Goal: Task Accomplishment & Management: Manage account settings

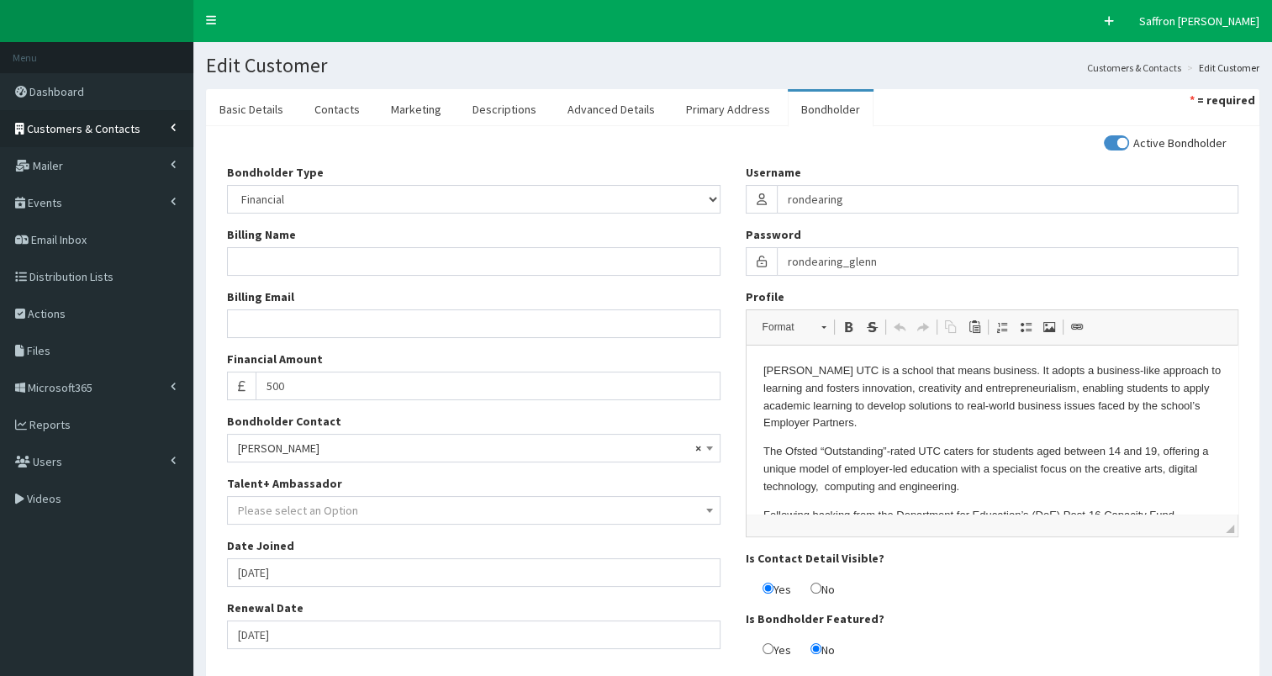
click at [77, 114] on link "Customers & Contacts" at bounding box center [96, 128] width 193 height 37
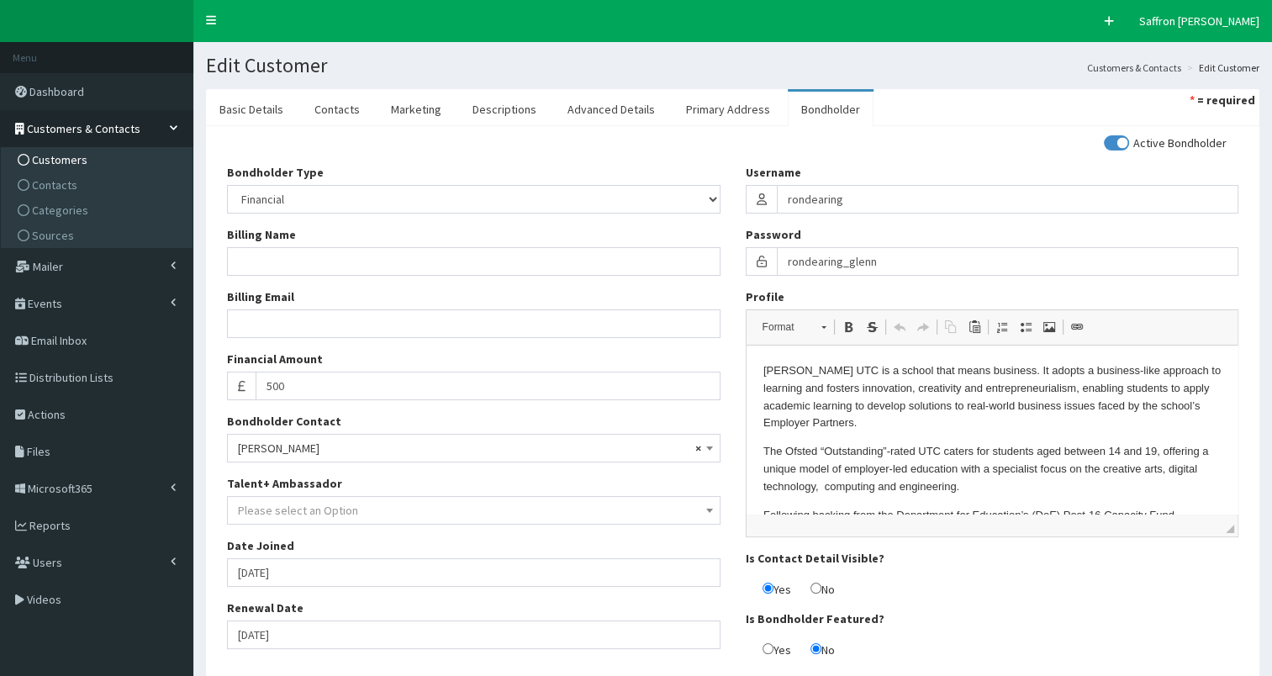
click at [67, 149] on link "Customers" at bounding box center [99, 159] width 188 height 25
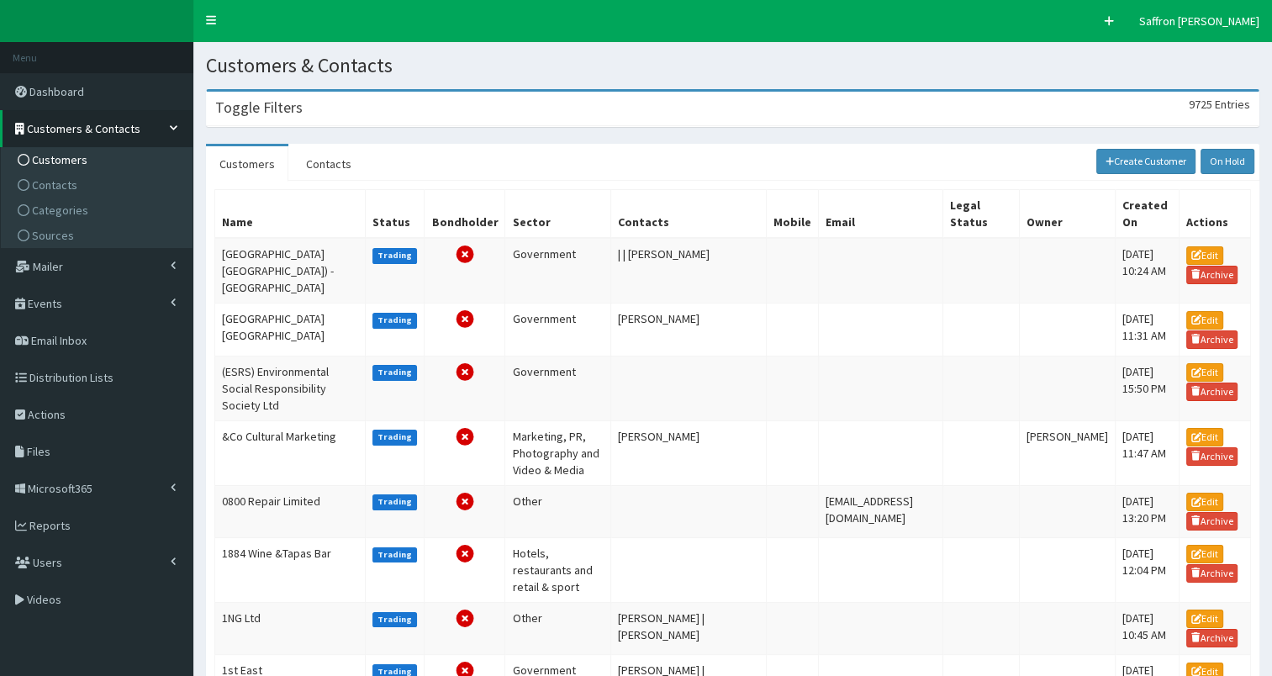
click at [342, 119] on div "Toggle Filters 9725 Entries" at bounding box center [733, 109] width 1052 height 34
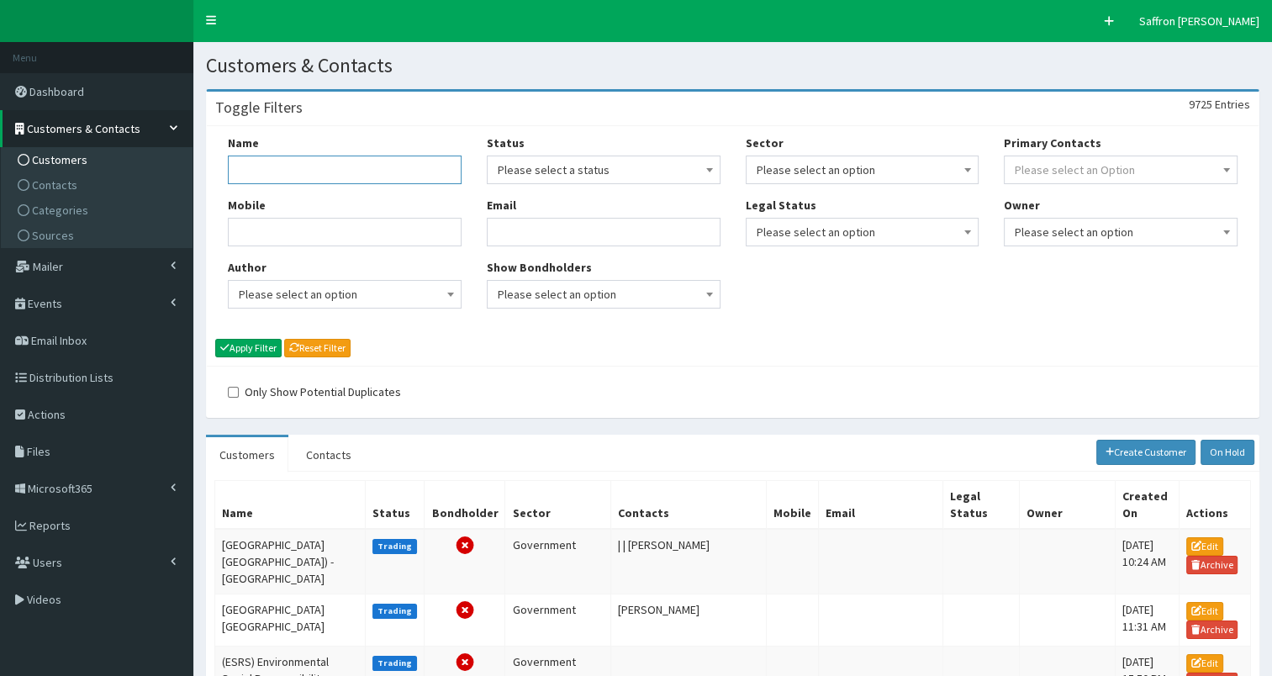
click at [299, 164] on input "Name" at bounding box center [345, 170] width 234 height 29
type input "humber and north"
click at [215, 339] on button "Apply Filter" at bounding box center [248, 348] width 66 height 19
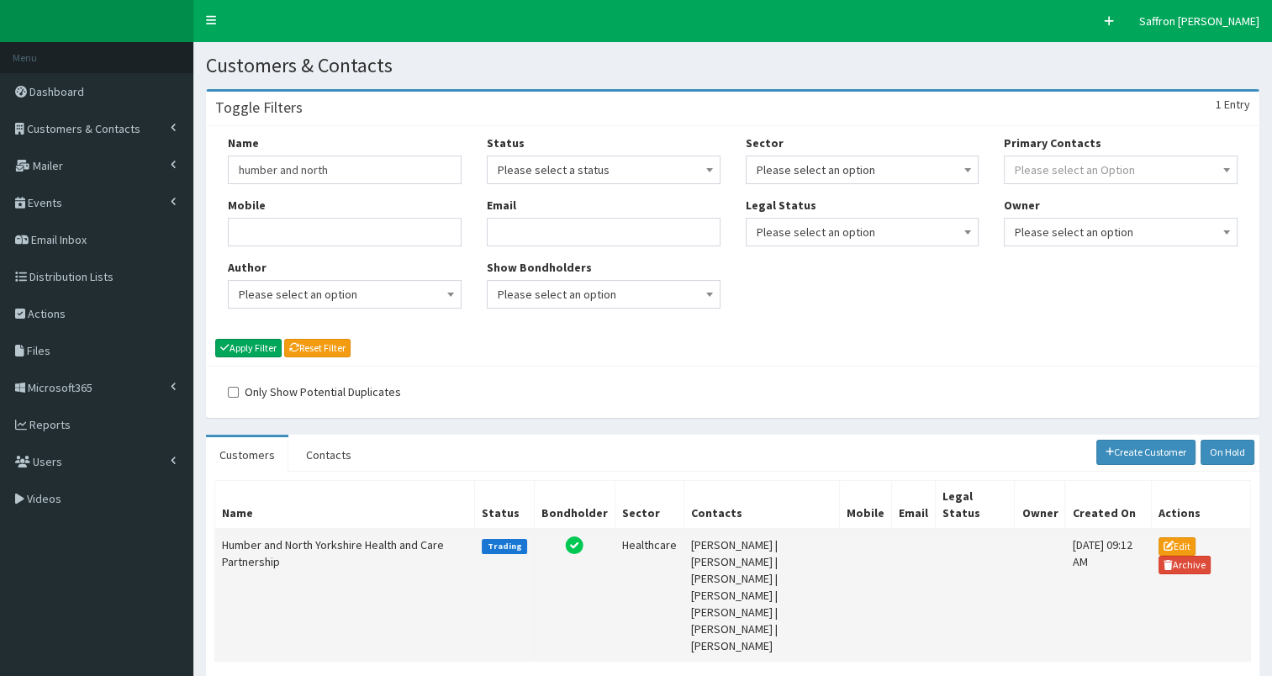
click at [320, 532] on td "Humber and North Yorkshire Health and Care Partnership" at bounding box center [345, 595] width 260 height 133
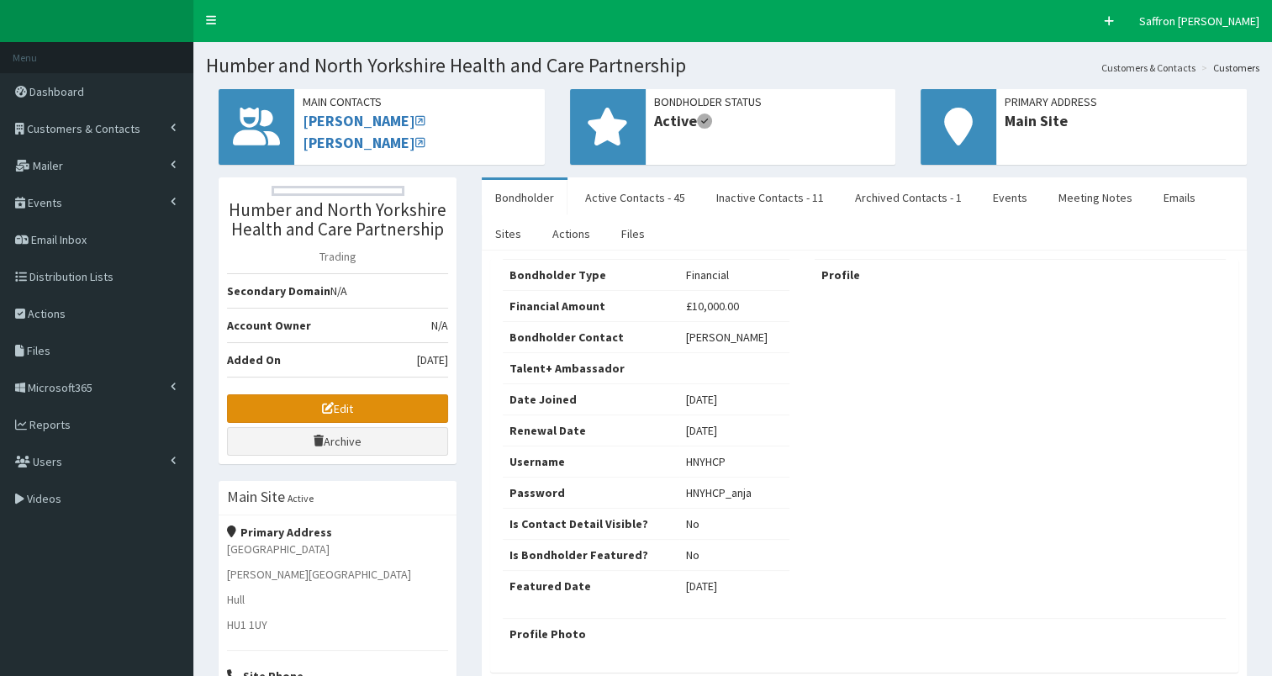
click at [322, 405] on icon at bounding box center [328, 408] width 12 height 12
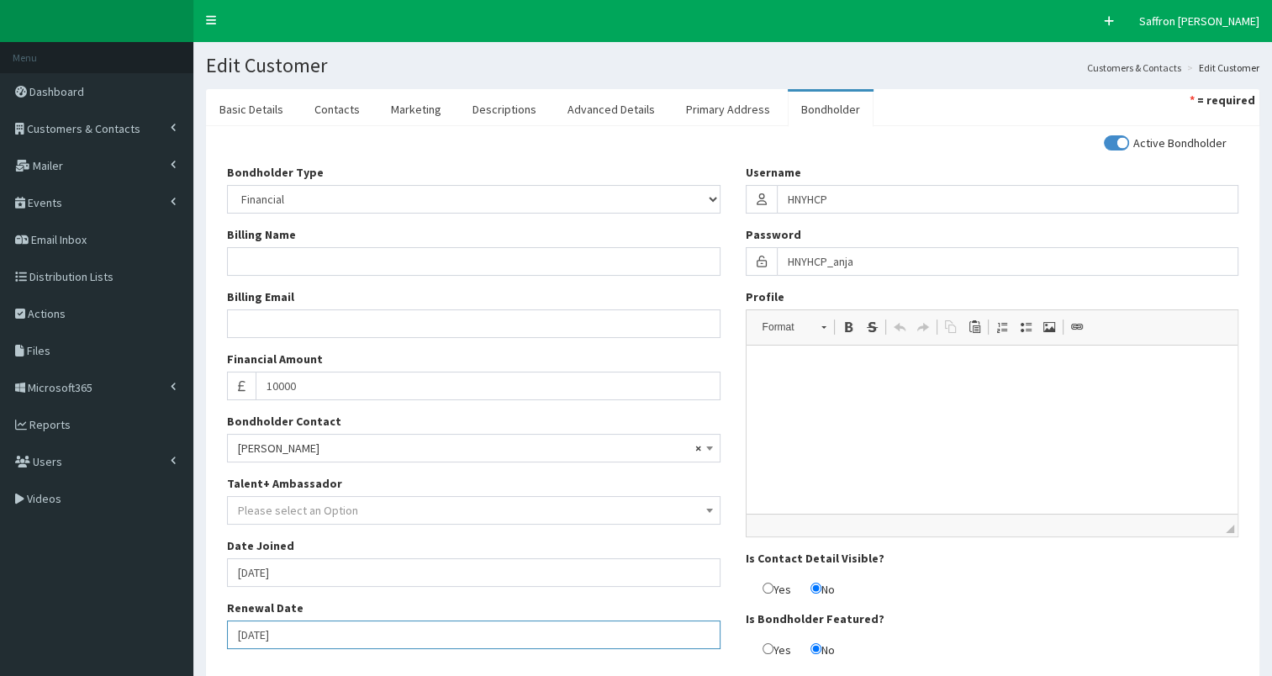
click at [315, 636] on input "01-10-2025" at bounding box center [474, 635] width 494 height 29
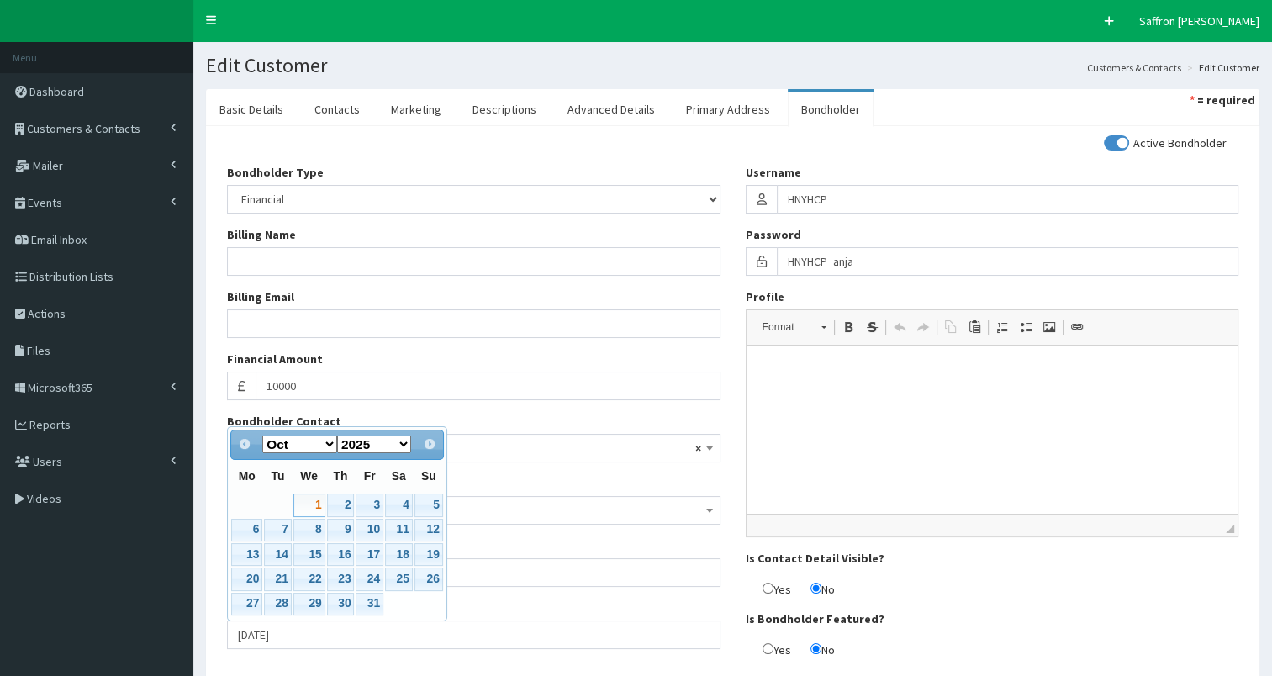
click at [330, 659] on div "Bondholder Type Please select an Option In-kind Financial Billing Name Billing …" at bounding box center [473, 413] width 519 height 498
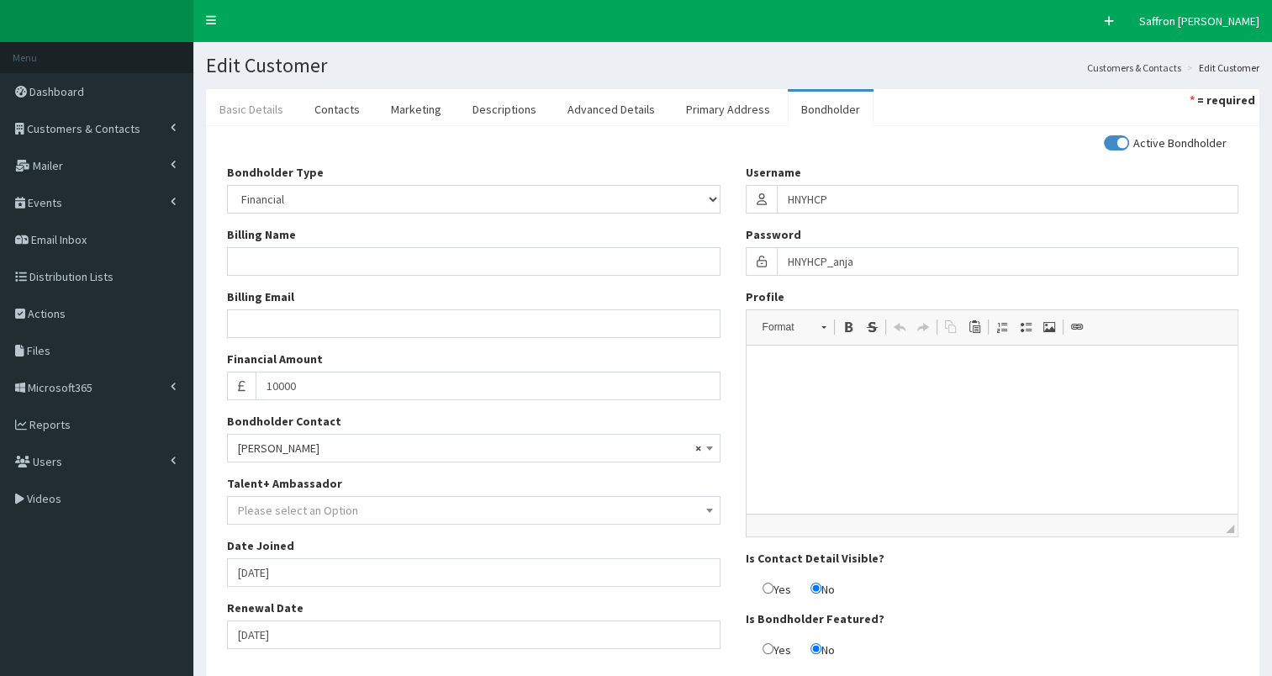
click at [259, 103] on link "Basic Details" at bounding box center [251, 109] width 91 height 35
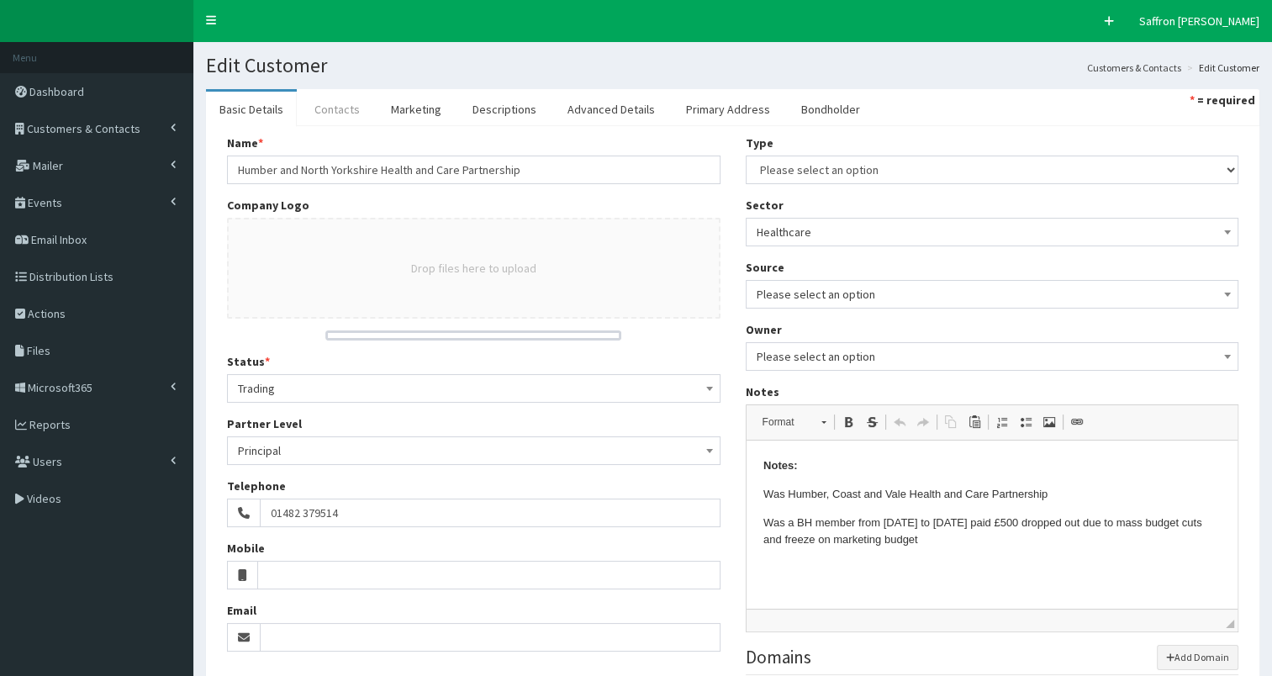
click at [342, 109] on link "Contacts" at bounding box center [337, 109] width 72 height 35
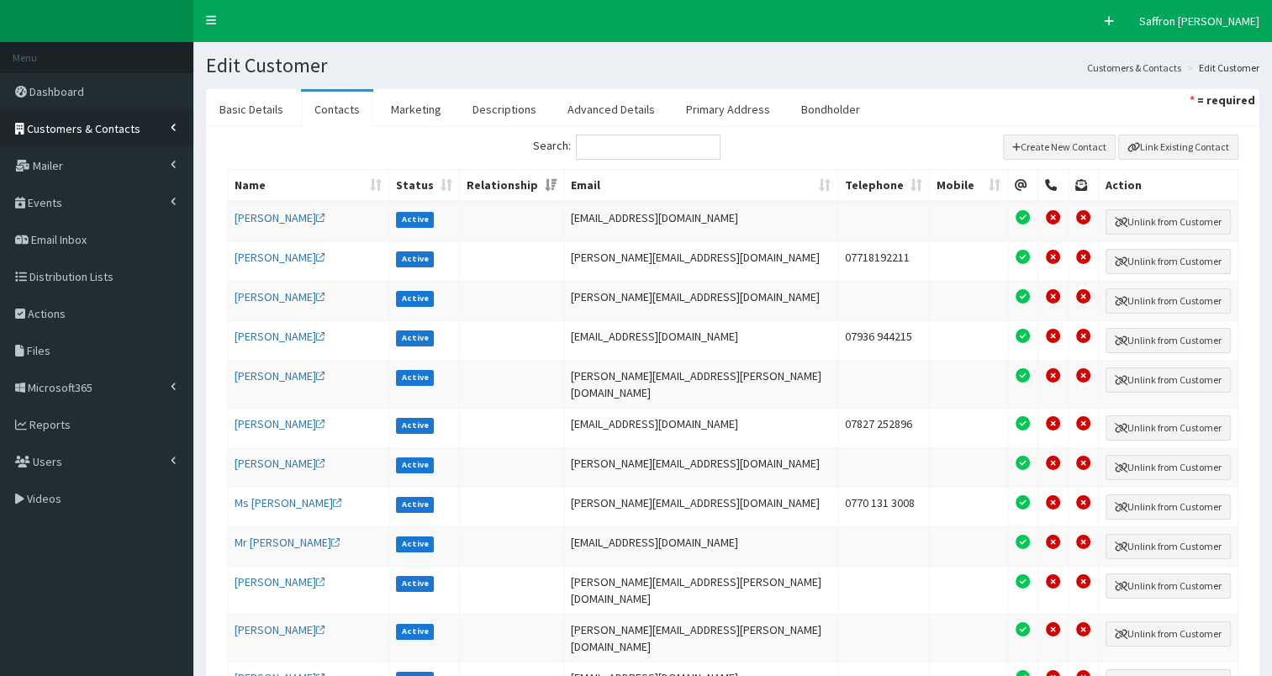
click at [124, 126] on span "Customers & Contacts" at bounding box center [84, 128] width 114 height 15
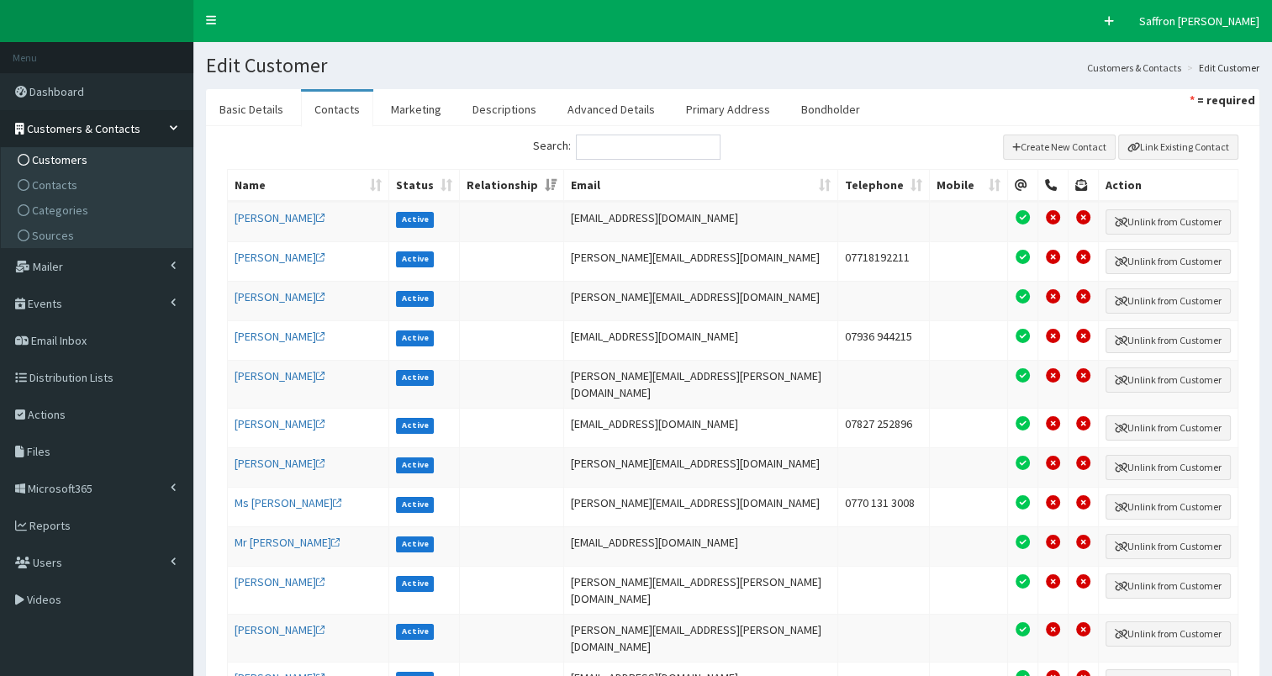
click at [74, 159] on span "Customers" at bounding box center [60, 159] width 56 height 15
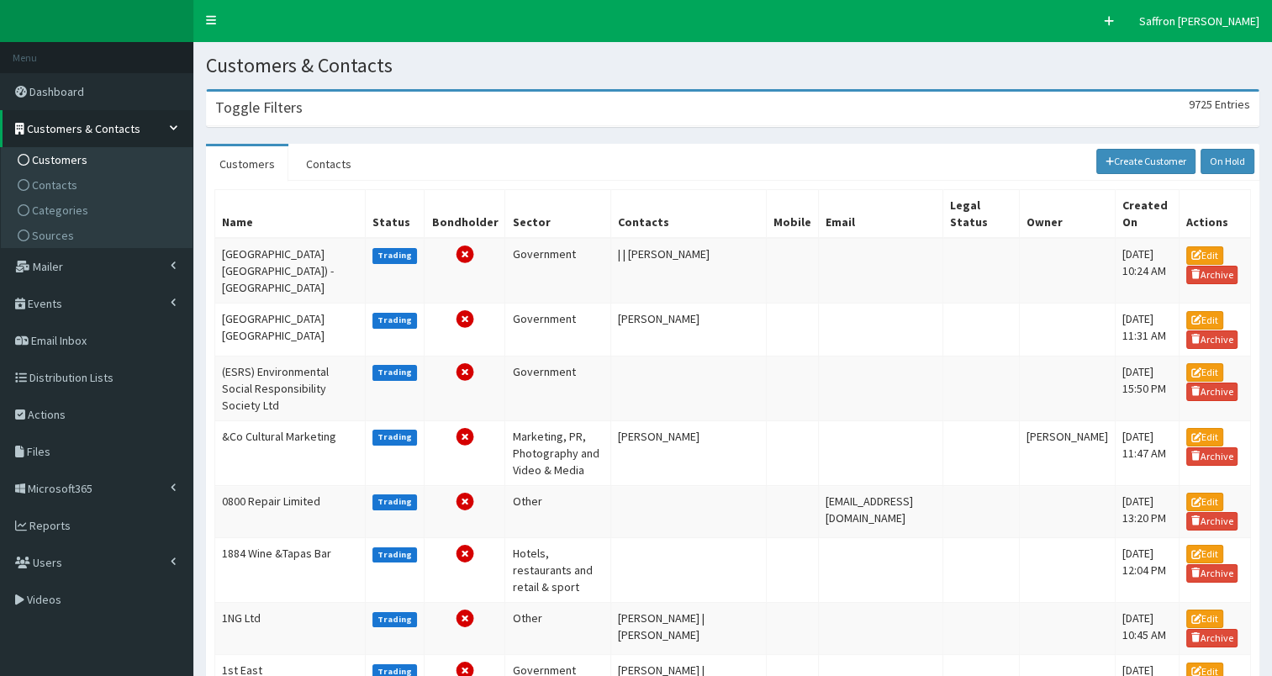
click at [57, 188] on span "Contacts" at bounding box center [54, 184] width 45 height 15
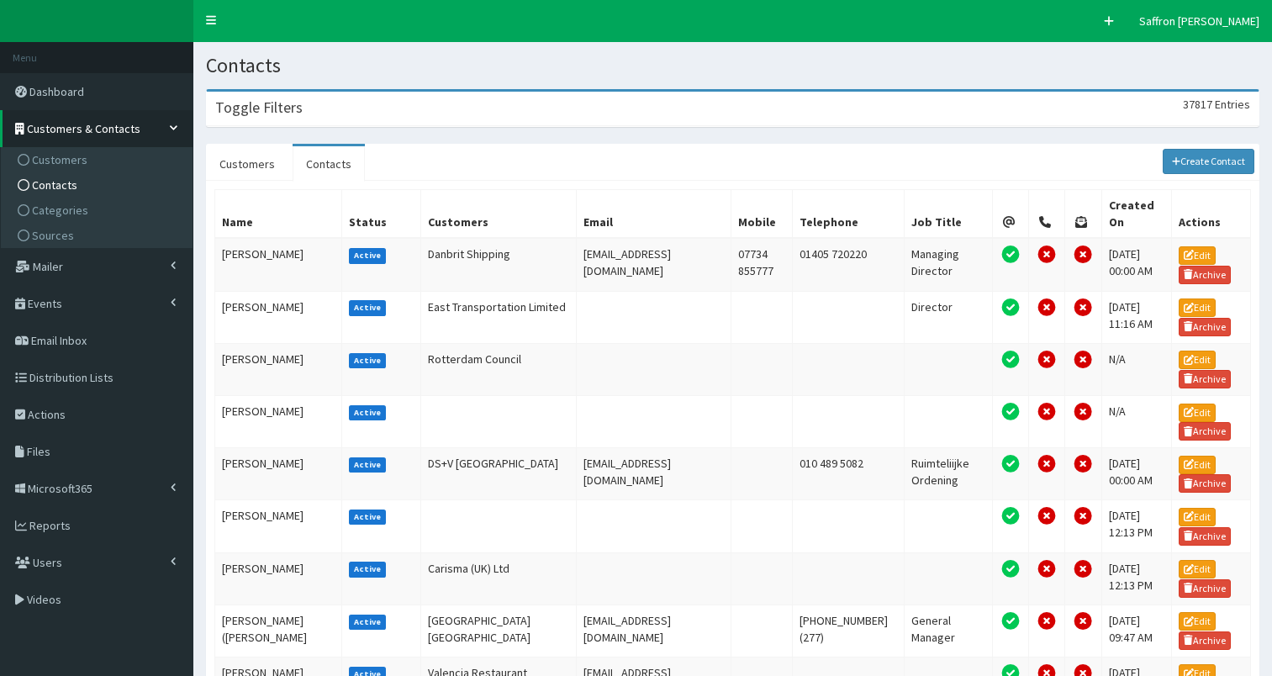
click at [291, 111] on h3 "Toggle Filters" at bounding box center [258, 107] width 87 height 15
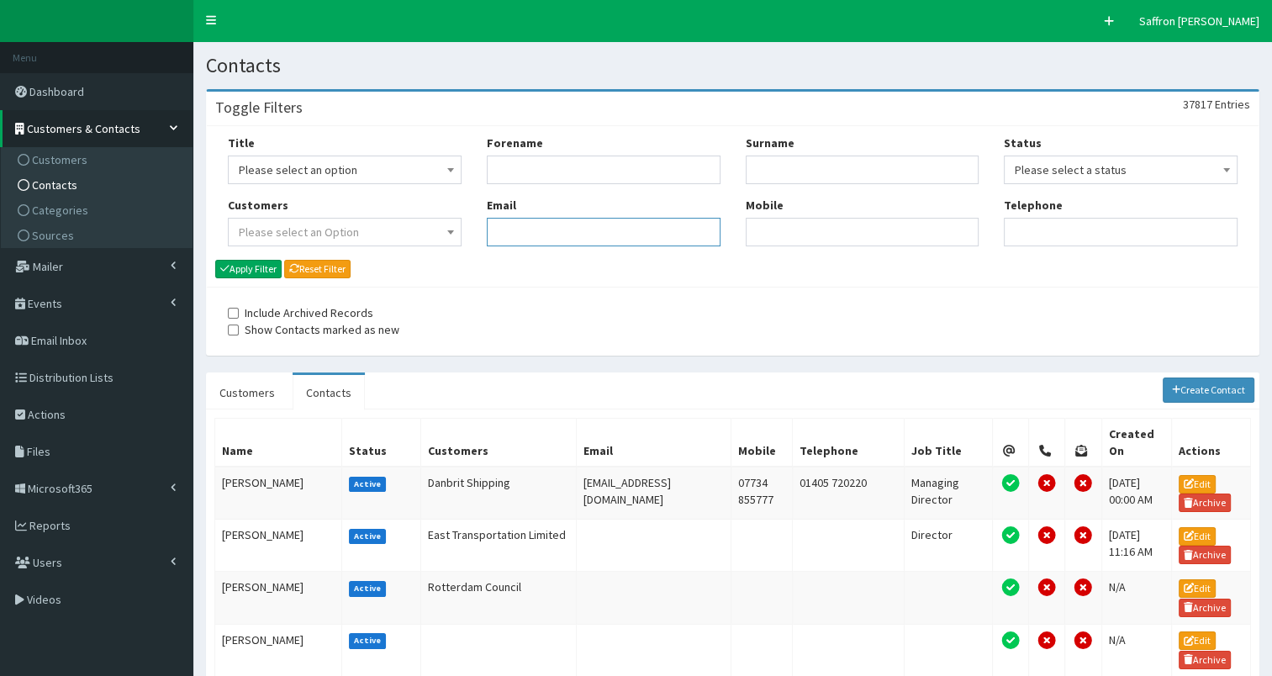
paste input "susan.lee17@nhs.net"
type input "susan.lee17@nhs.net"
click at [255, 267] on button "Apply Filter" at bounding box center [248, 269] width 66 height 19
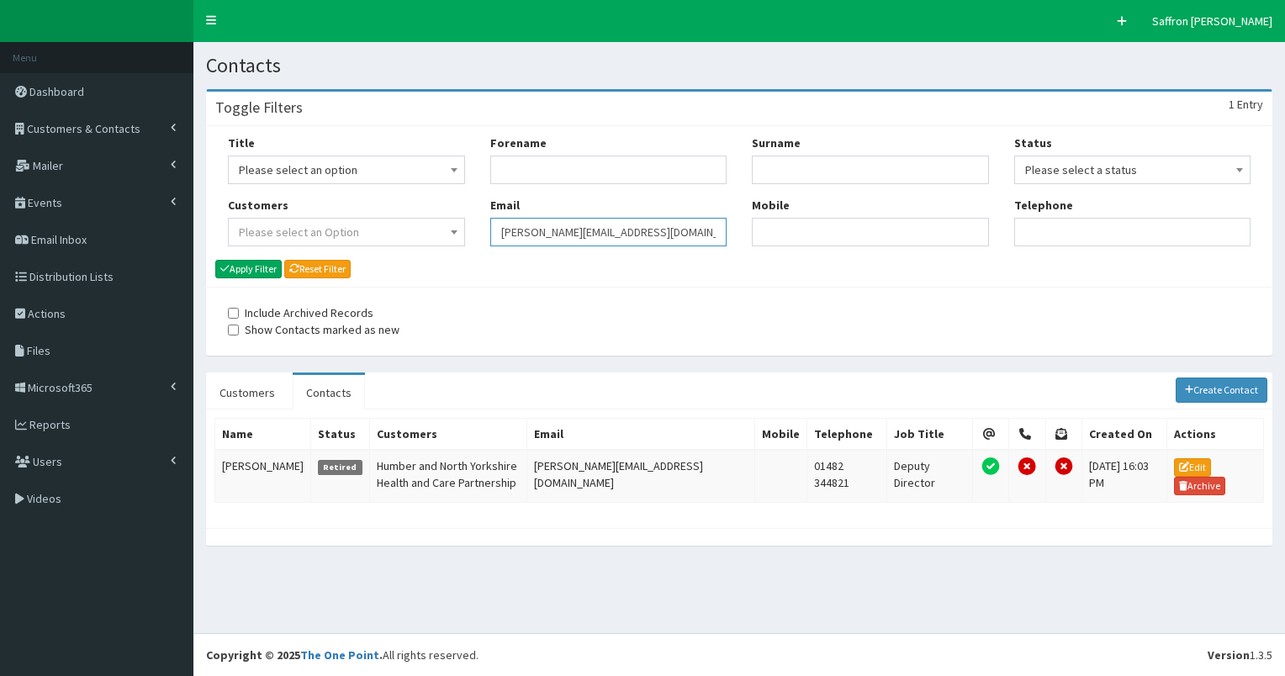
drag, startPoint x: 0, startPoint y: 0, endPoint x: 489, endPoint y: 225, distance: 537.8
click at [489, 225] on div "Forename Email susan.lee17@nhs.net" at bounding box center [609, 197] width 262 height 124
click at [86, 125] on span "Customers & Contacts" at bounding box center [84, 128] width 114 height 15
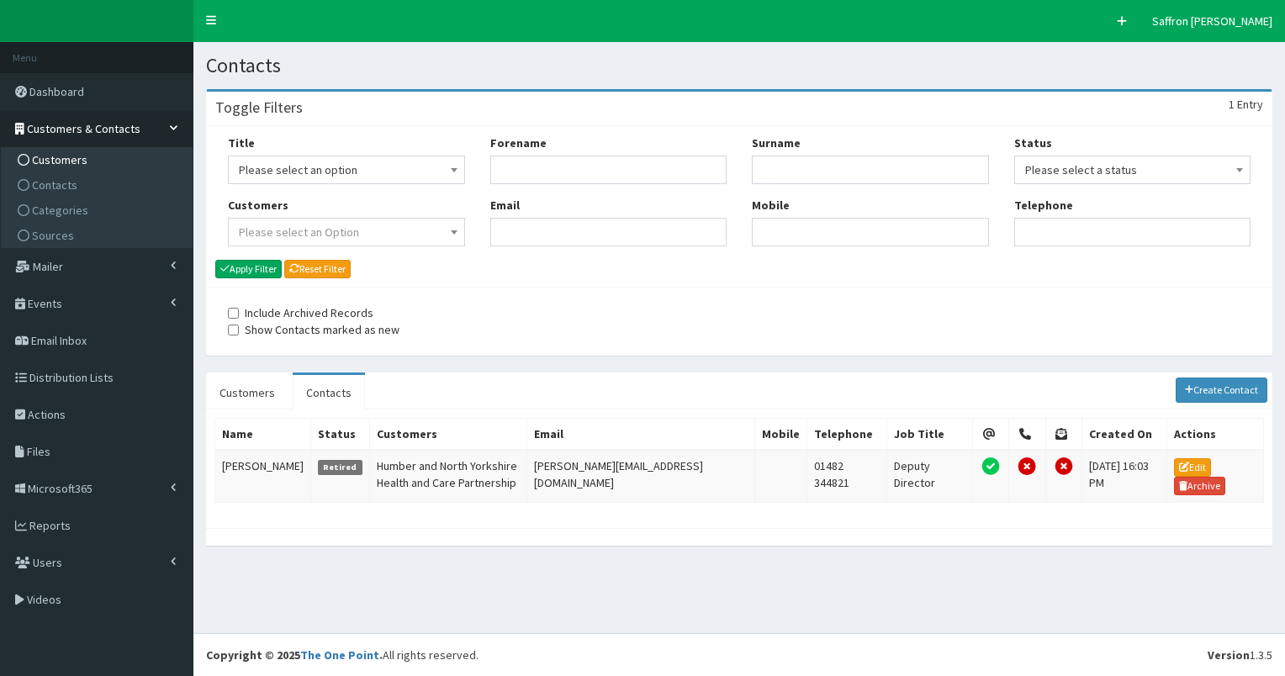
click at [73, 151] on link "Customers" at bounding box center [99, 159] width 188 height 25
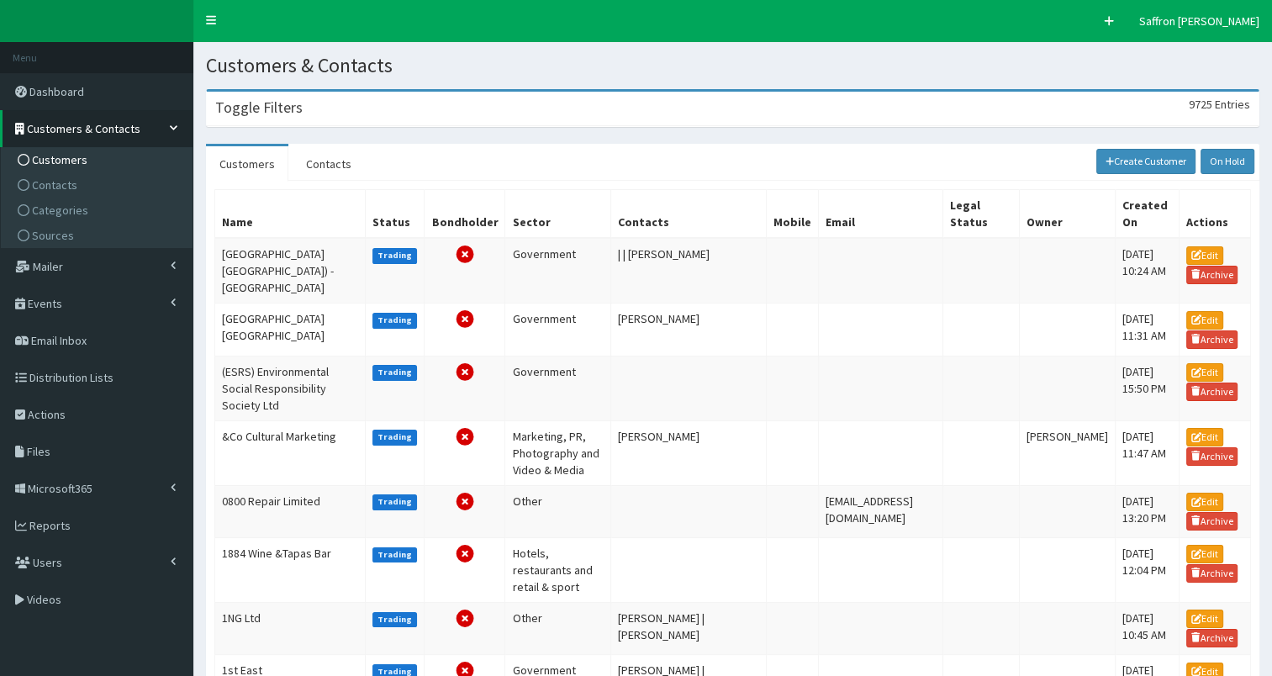
click at [398, 119] on div "Toggle Filters 9725 Entries" at bounding box center [733, 109] width 1052 height 34
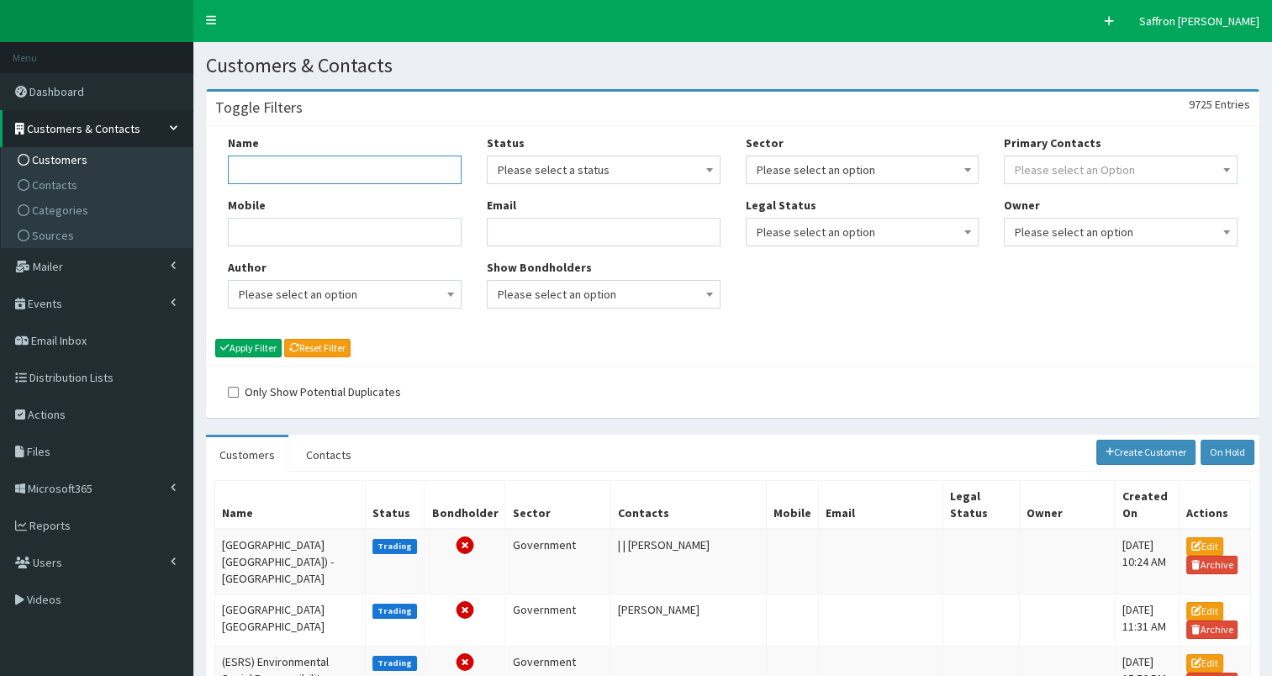
click at [397, 168] on input "Name" at bounding box center [345, 170] width 234 height 29
type input "NHS"
click at [215, 339] on button "Apply Filter" at bounding box center [248, 348] width 66 height 19
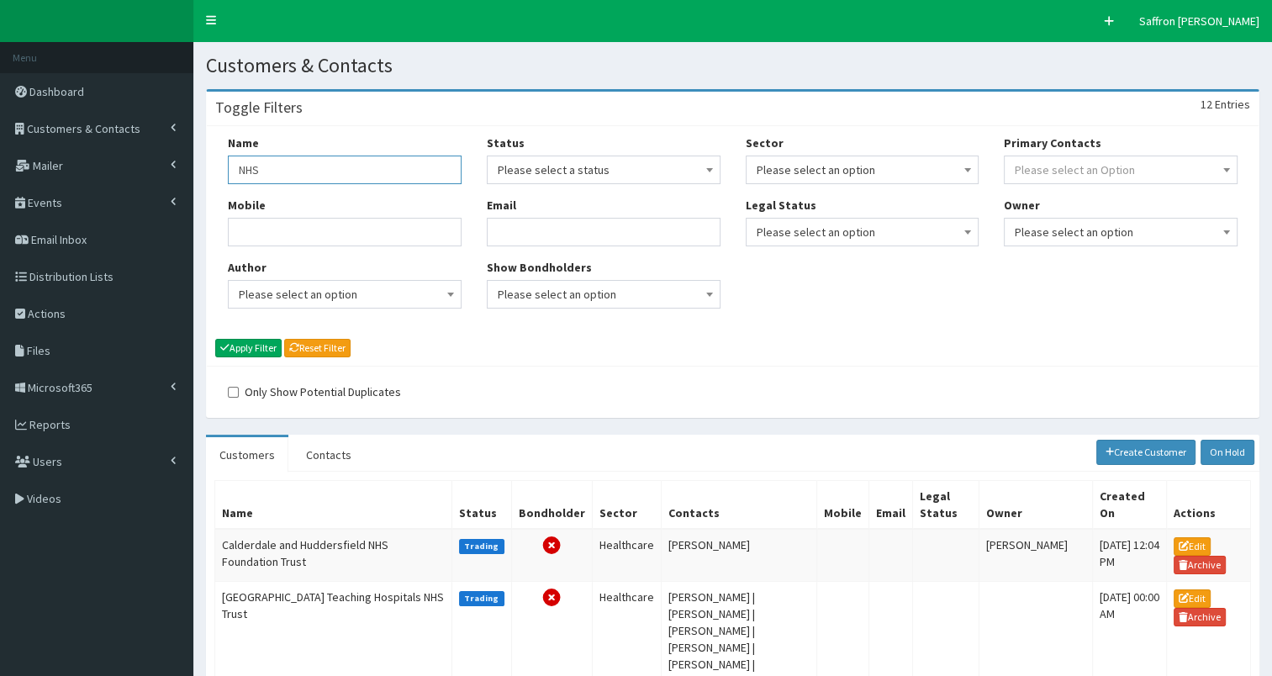
click at [267, 165] on input "NHS" at bounding box center [345, 170] width 234 height 29
type input "NHS ICB"
click at [215, 339] on button "Apply Filter" at bounding box center [248, 348] width 66 height 19
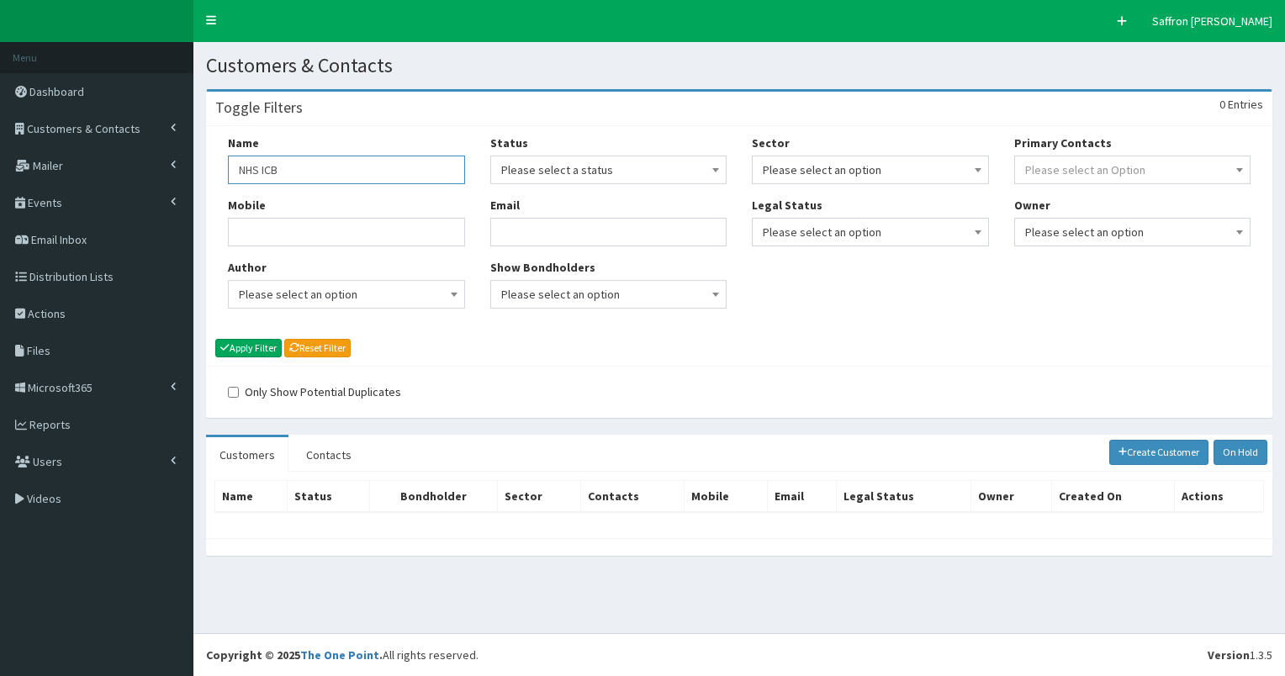
drag, startPoint x: 325, startPoint y: 178, endPoint x: 235, endPoint y: 172, distance: 90.2
click at [235, 172] on input "NHS ICB" at bounding box center [346, 170] width 237 height 29
type input "humber and north"
click at [215, 339] on button "Apply Filter" at bounding box center [248, 348] width 66 height 19
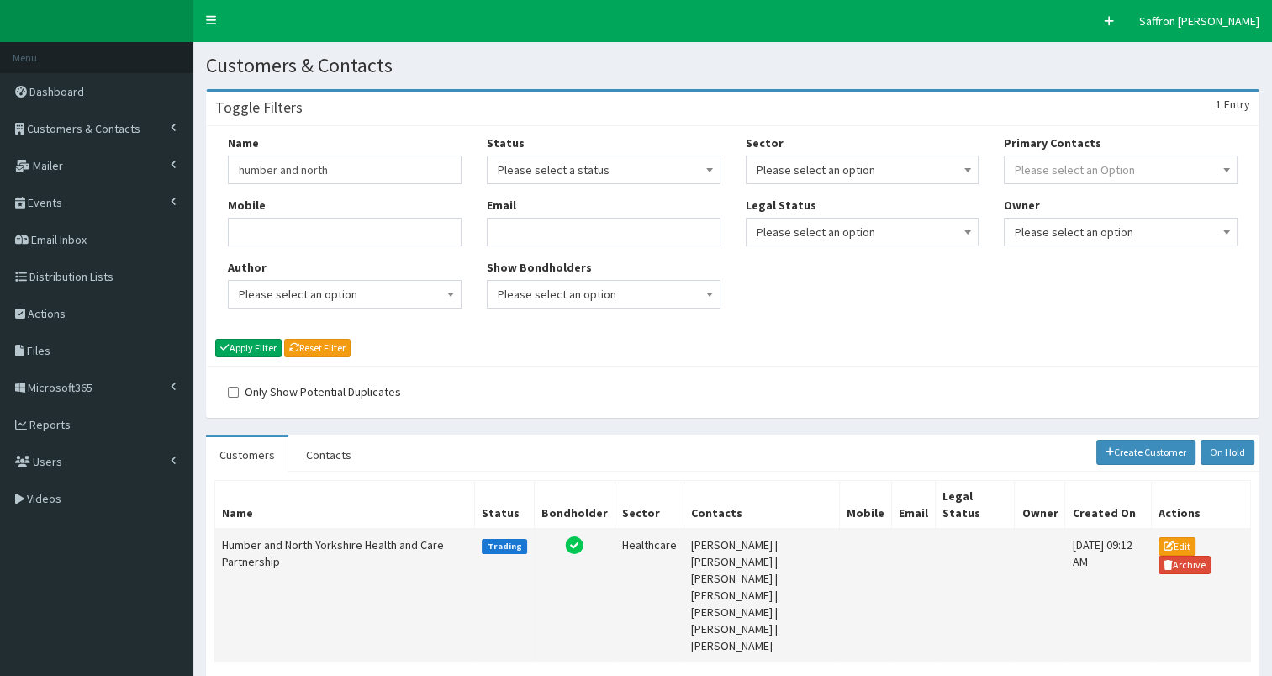
click at [289, 535] on td "Humber and North Yorkshire Health and Care Partnership" at bounding box center [345, 595] width 260 height 133
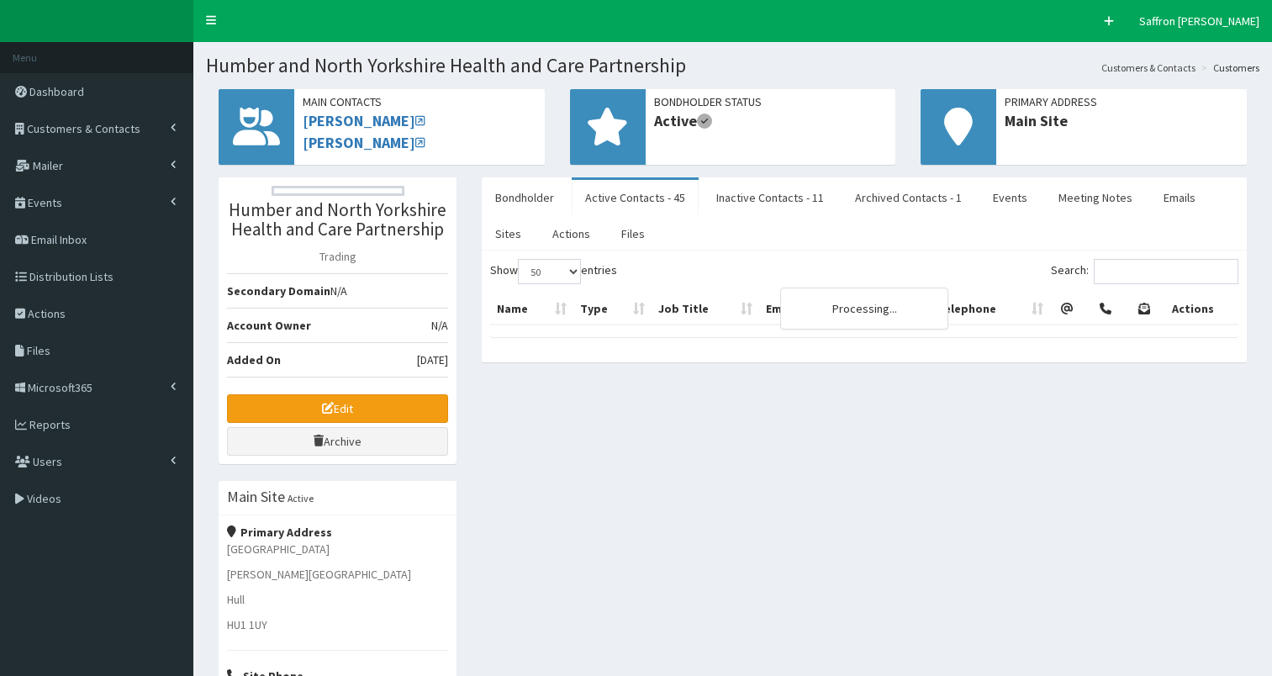
select select "50"
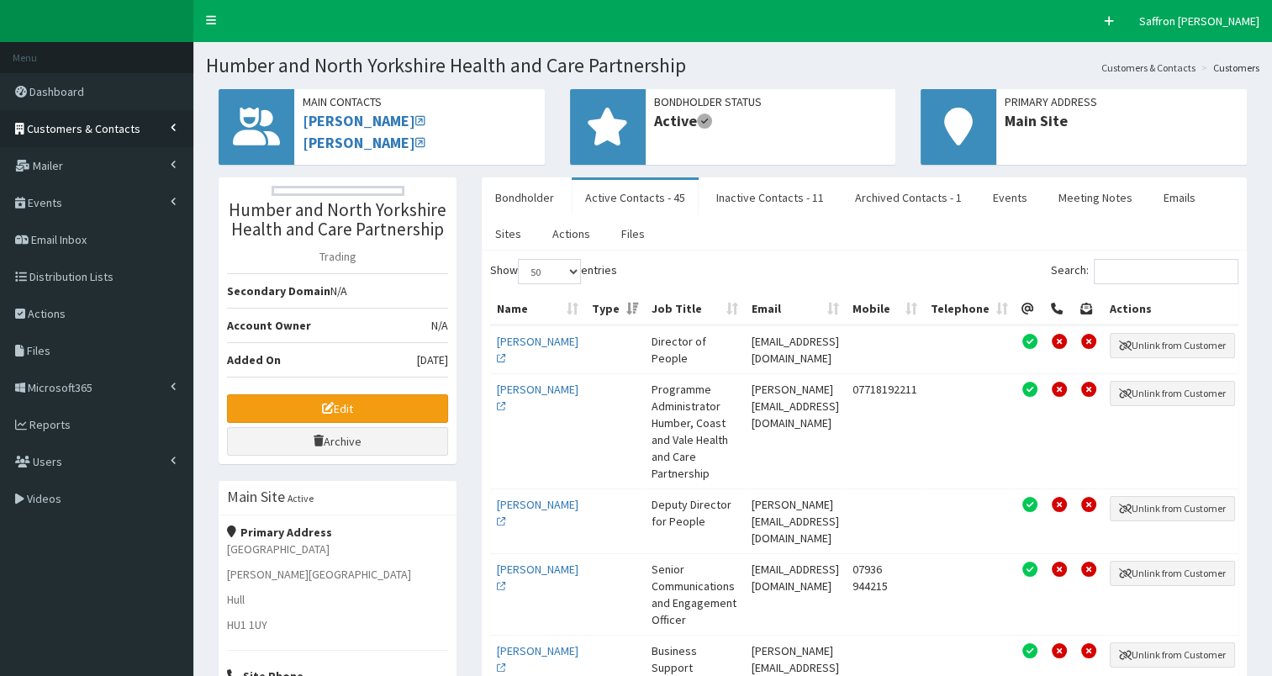
click at [124, 124] on span "Customers & Contacts" at bounding box center [84, 128] width 114 height 15
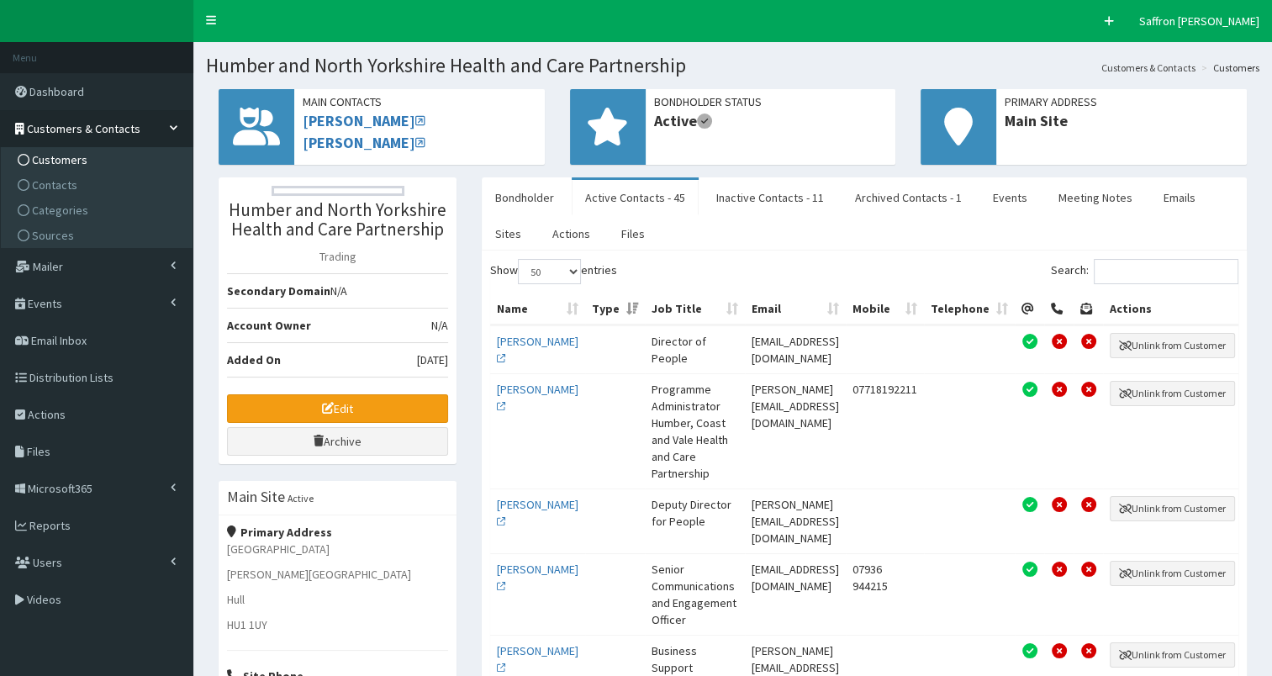
click at [69, 153] on span "Customers" at bounding box center [60, 159] width 56 height 15
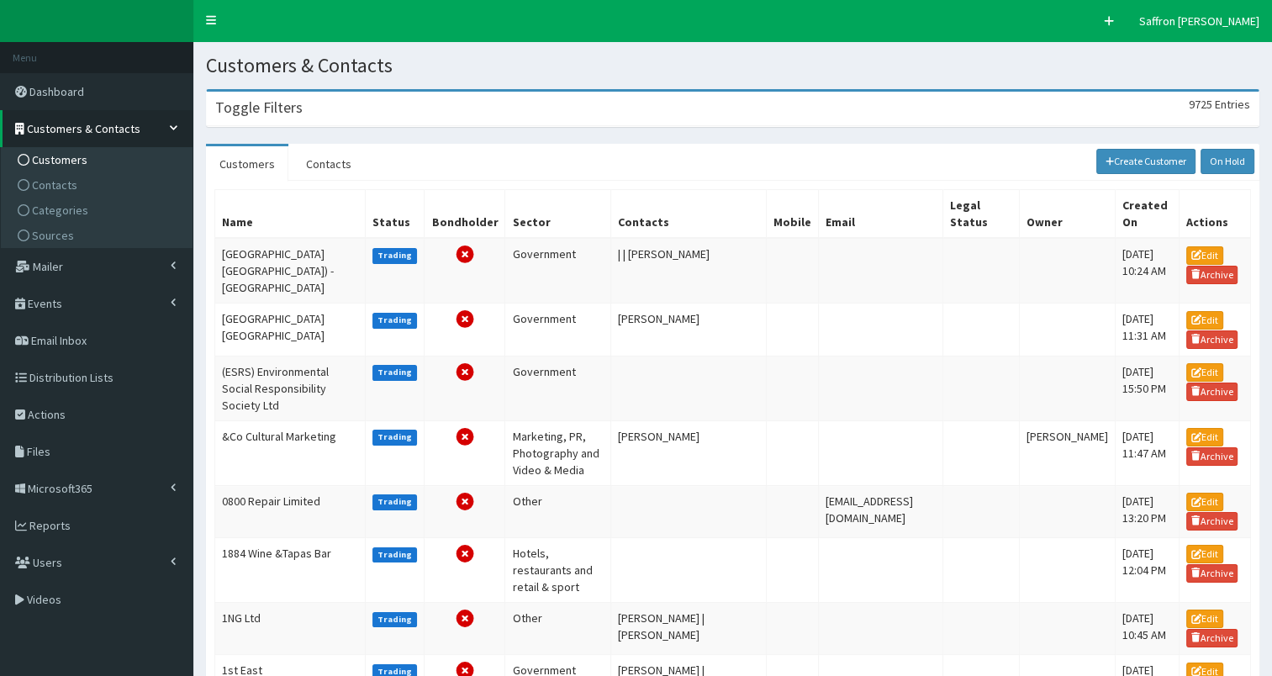
click at [294, 100] on h3 "Toggle Filters" at bounding box center [258, 107] width 87 height 15
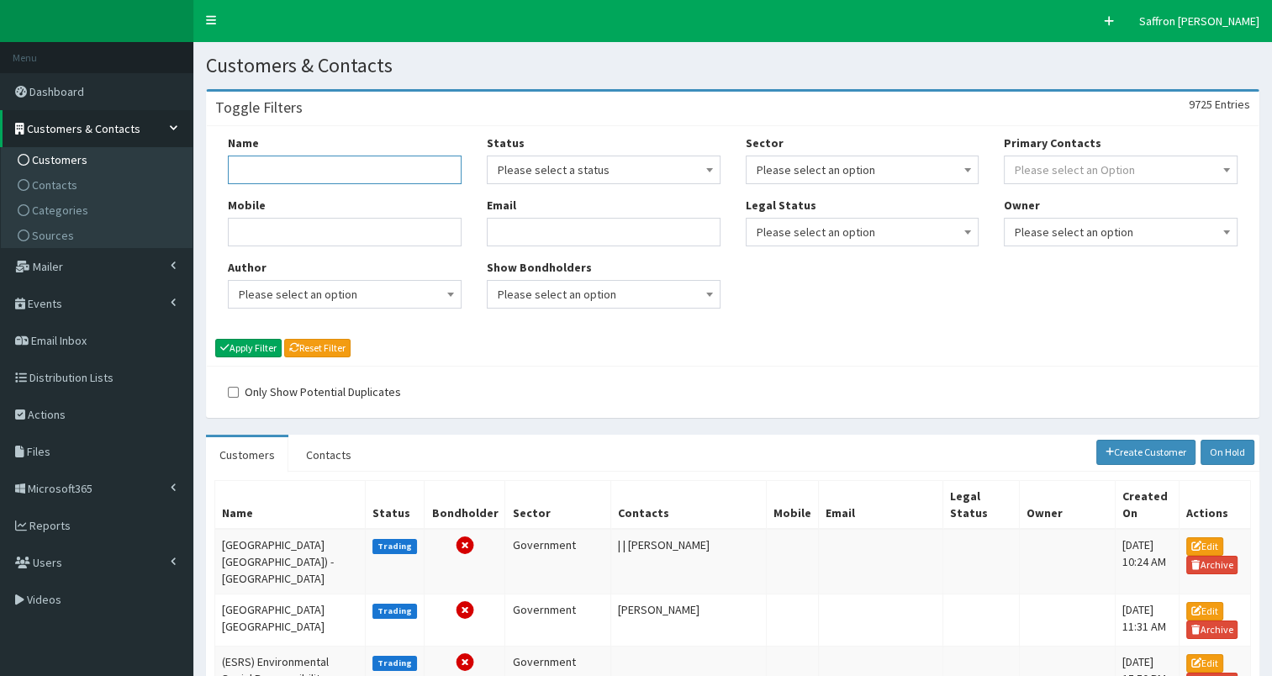
click at [272, 163] on input "Name" at bounding box center [345, 170] width 234 height 29
type input "ICB"
click at [215, 339] on button "Apply Filter" at bounding box center [248, 348] width 66 height 19
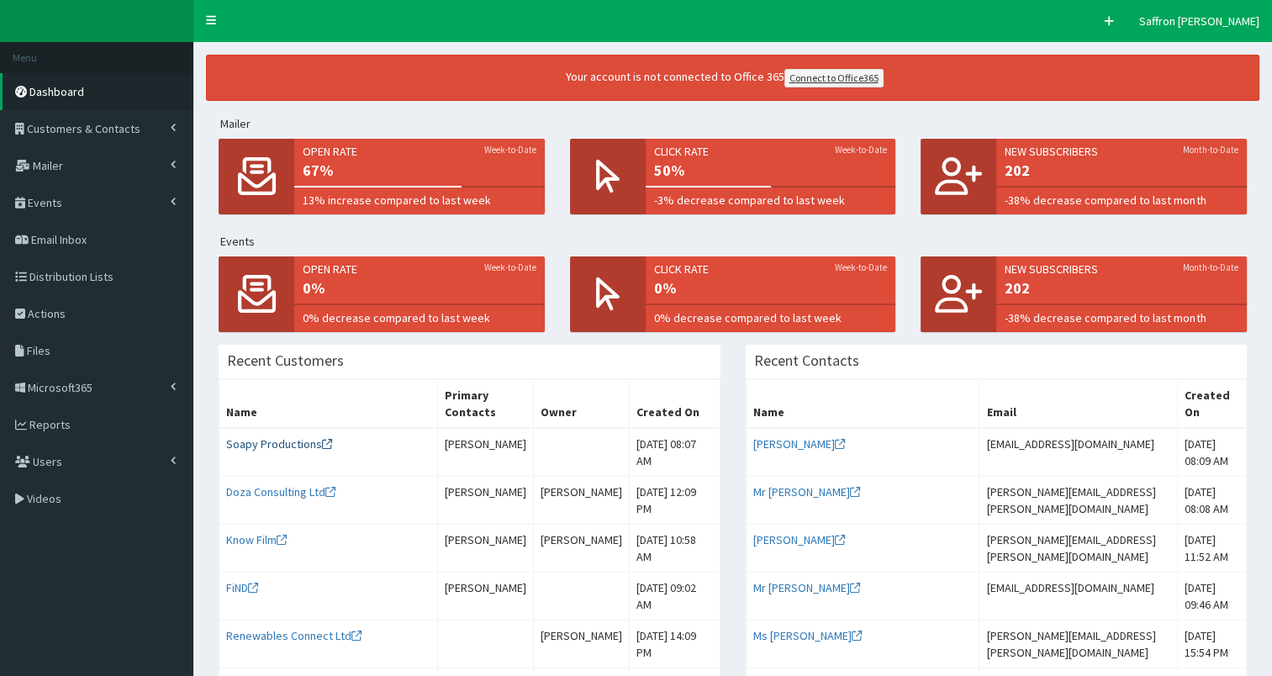
click at [263, 443] on link "Soapy Productions" at bounding box center [279, 443] width 106 height 15
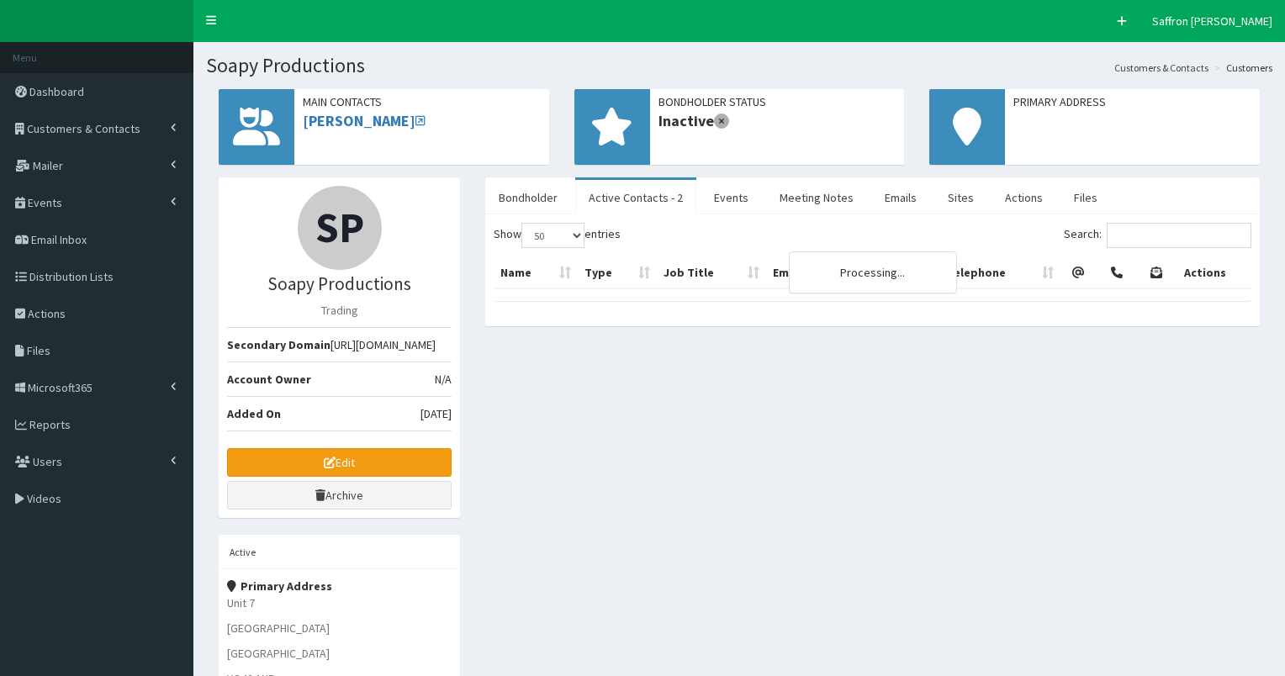
select select "50"
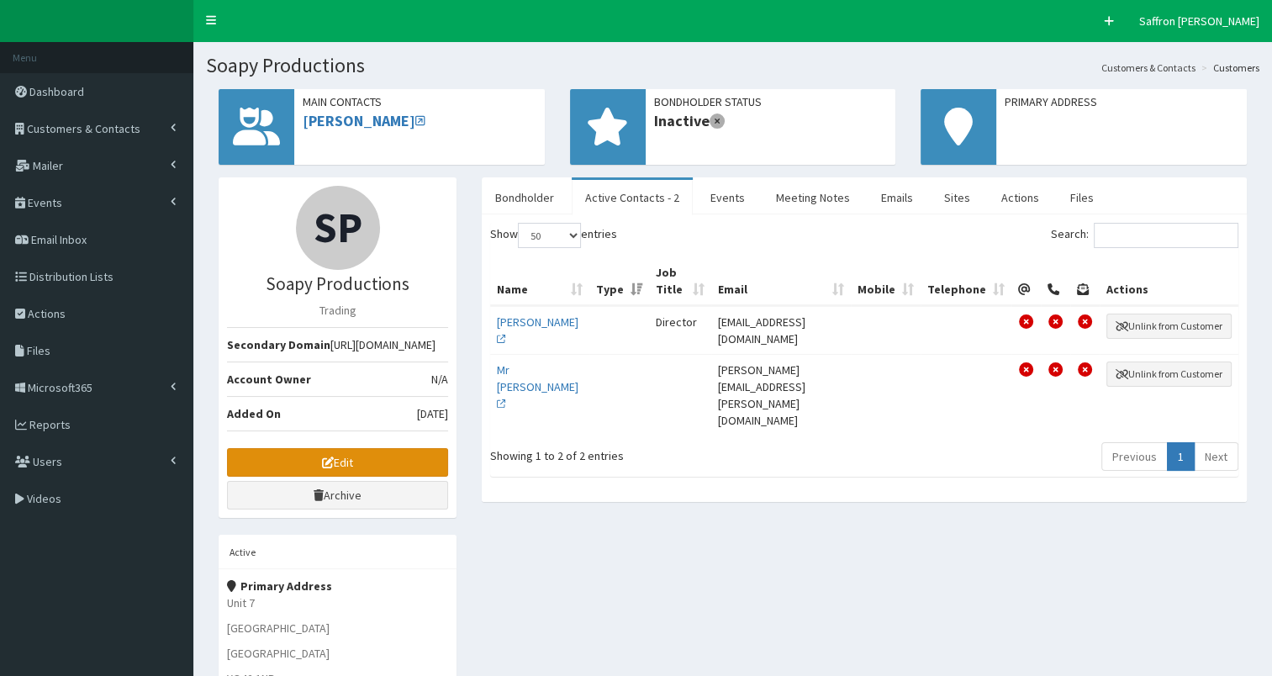
click at [307, 474] on link "Edit" at bounding box center [337, 462] width 221 height 29
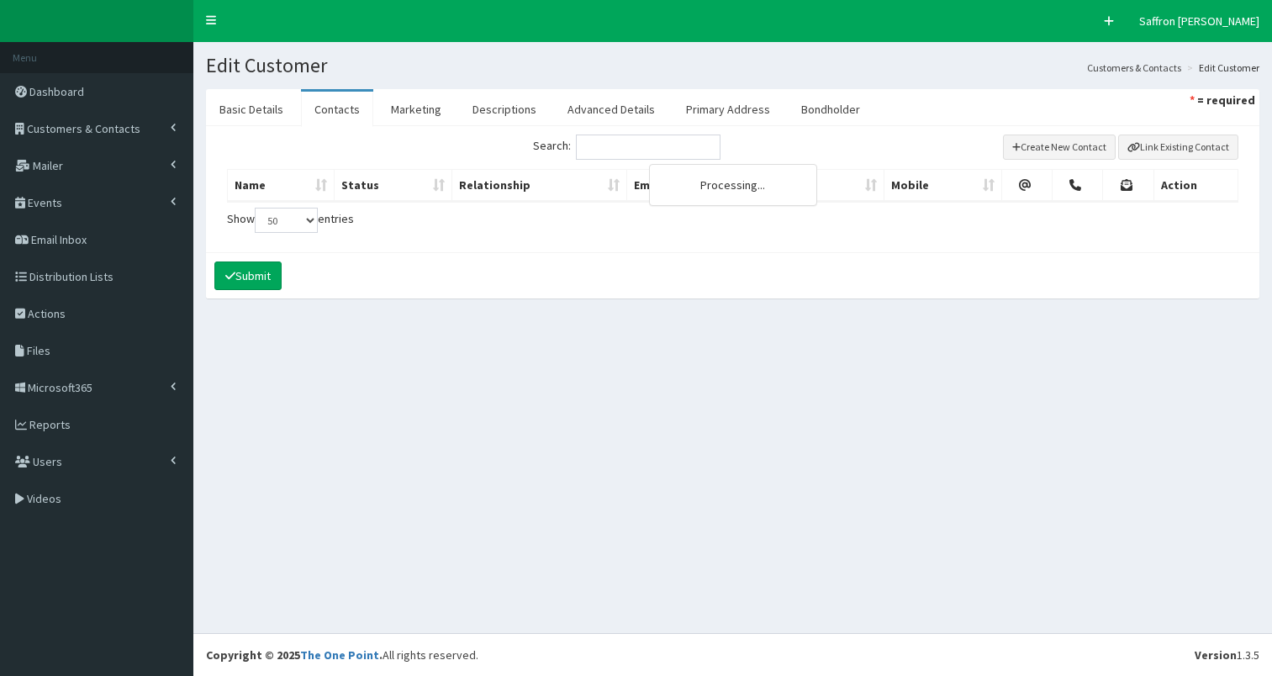
select select "50"
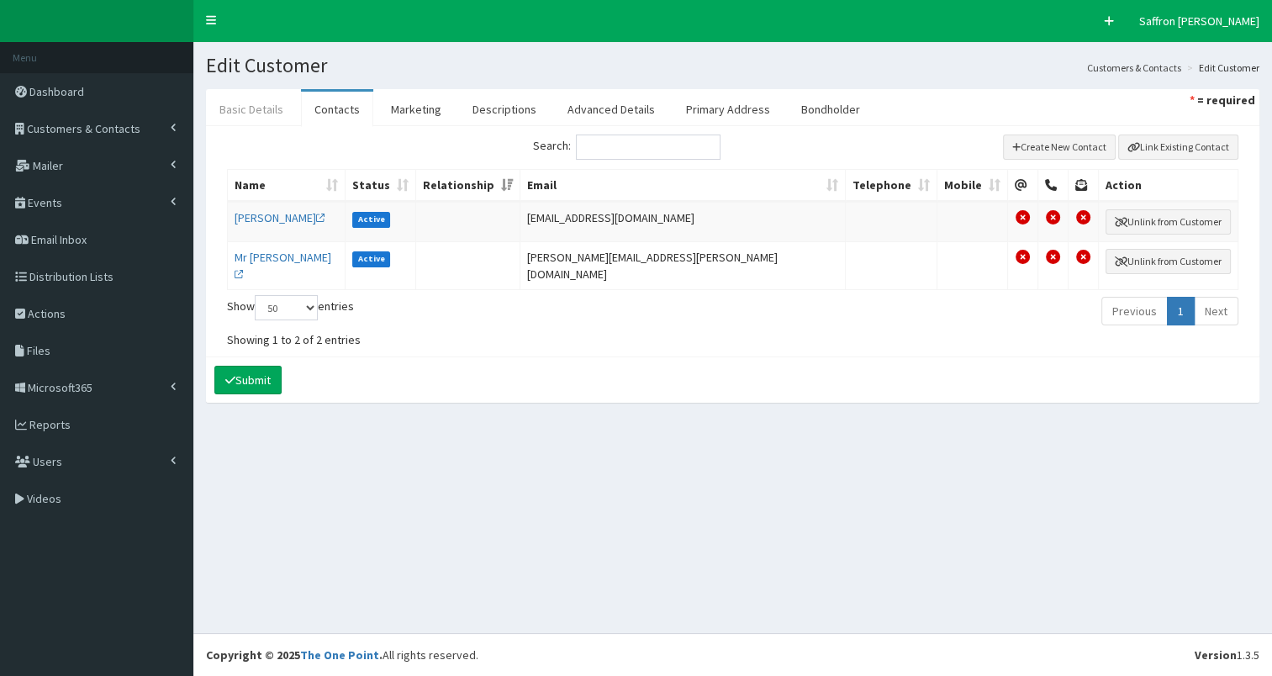
click at [278, 103] on link "Basic Details" at bounding box center [251, 109] width 91 height 35
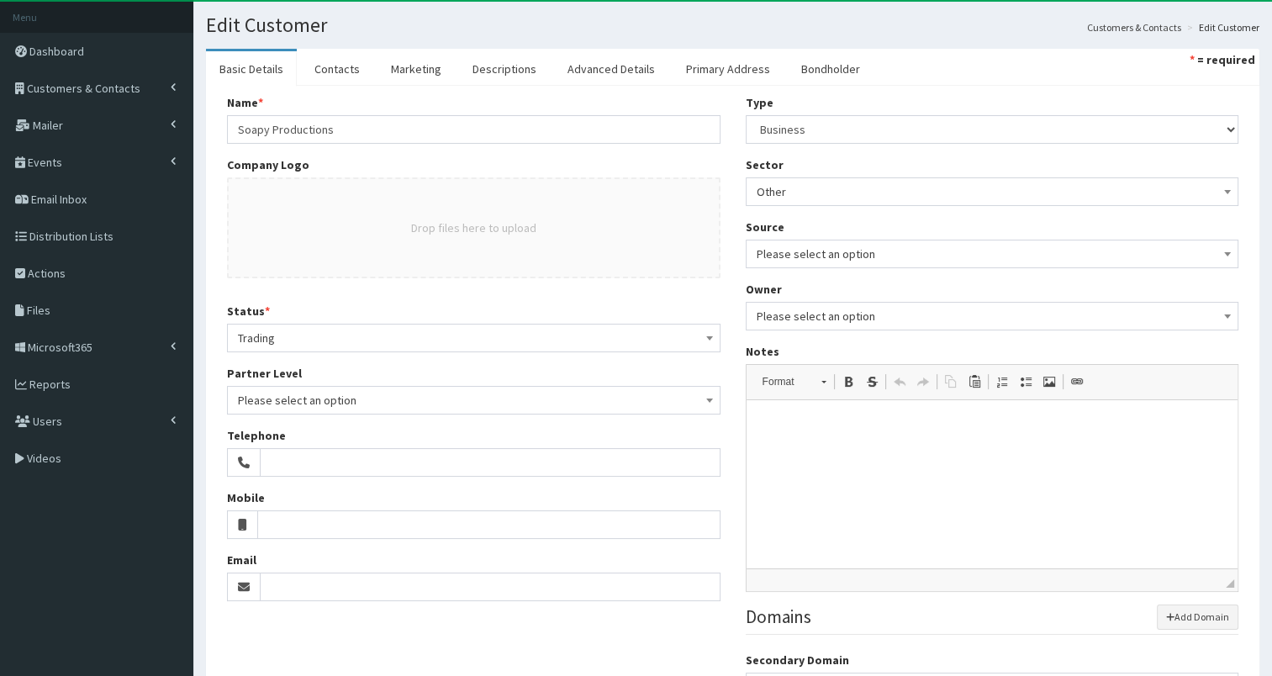
scroll to position [5, 0]
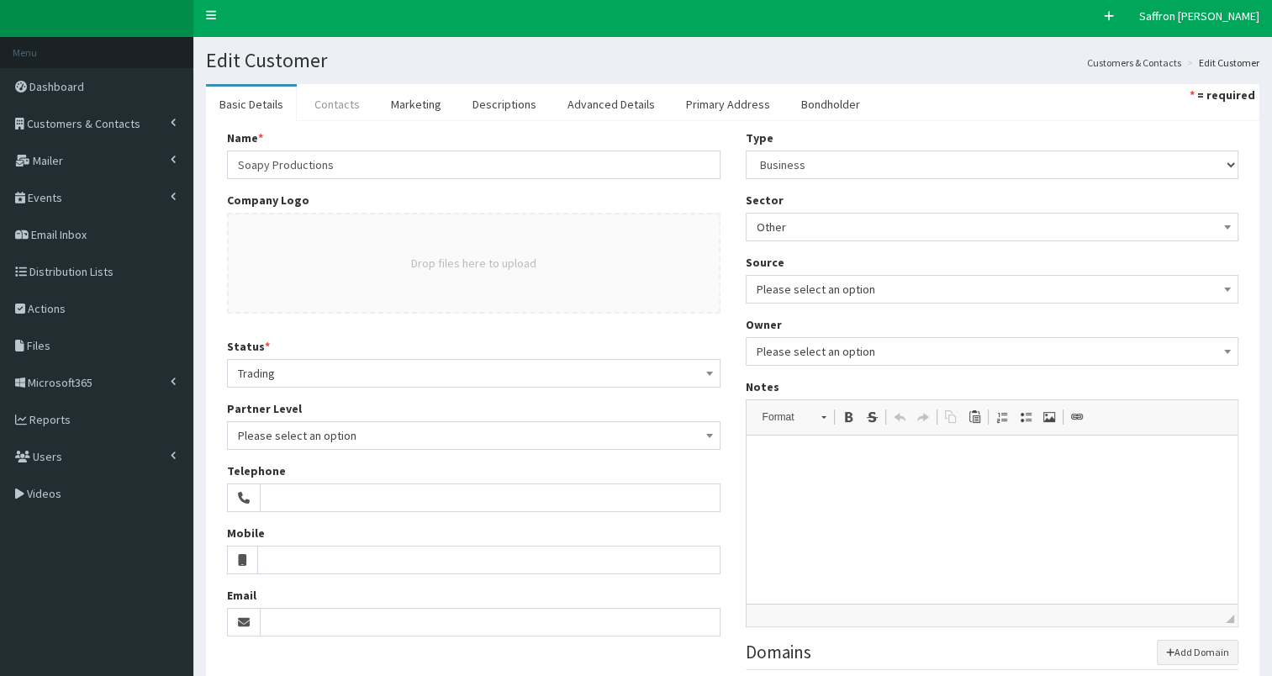
click at [359, 99] on link "Contacts" at bounding box center [337, 104] width 72 height 35
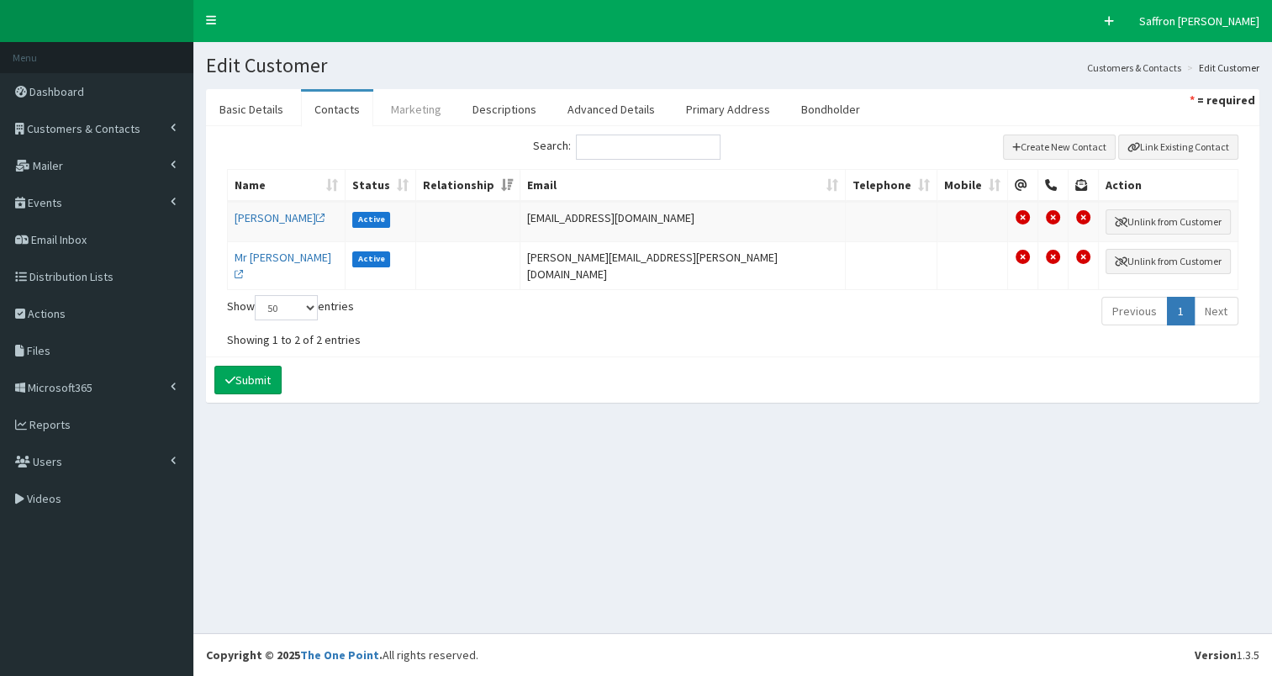
click at [404, 104] on link "Marketing" at bounding box center [416, 109] width 77 height 35
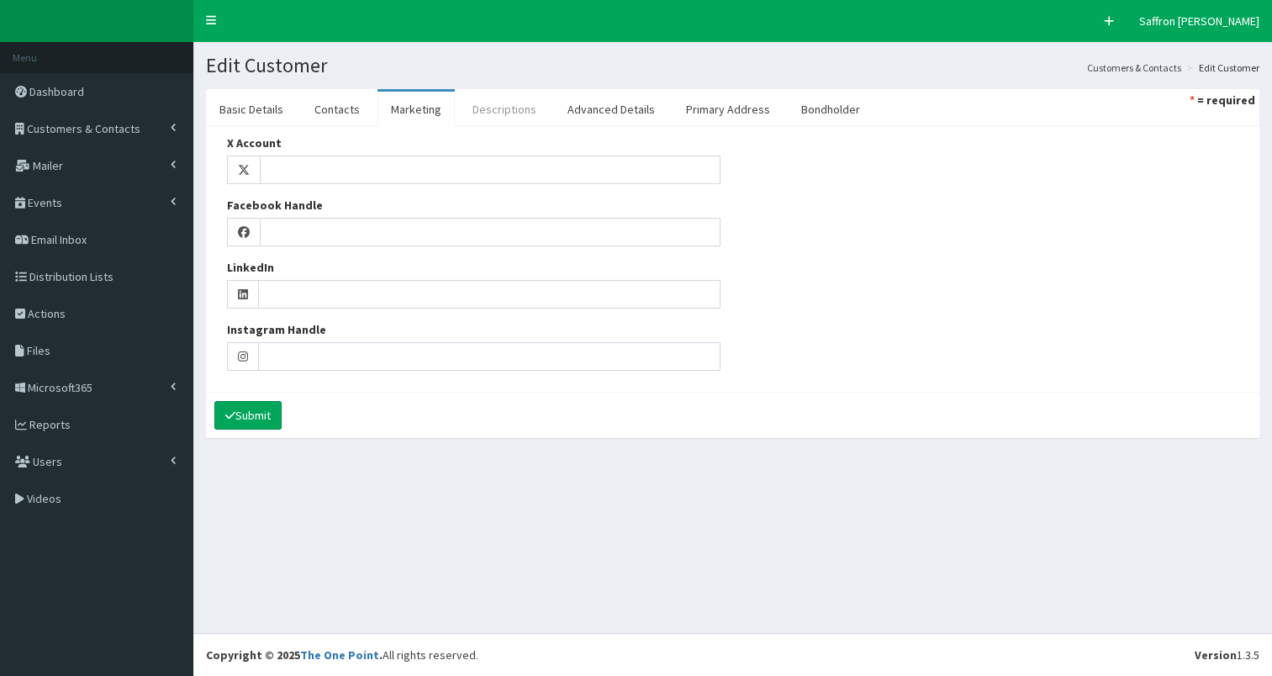
click at [489, 101] on link "Descriptions" at bounding box center [504, 109] width 91 height 35
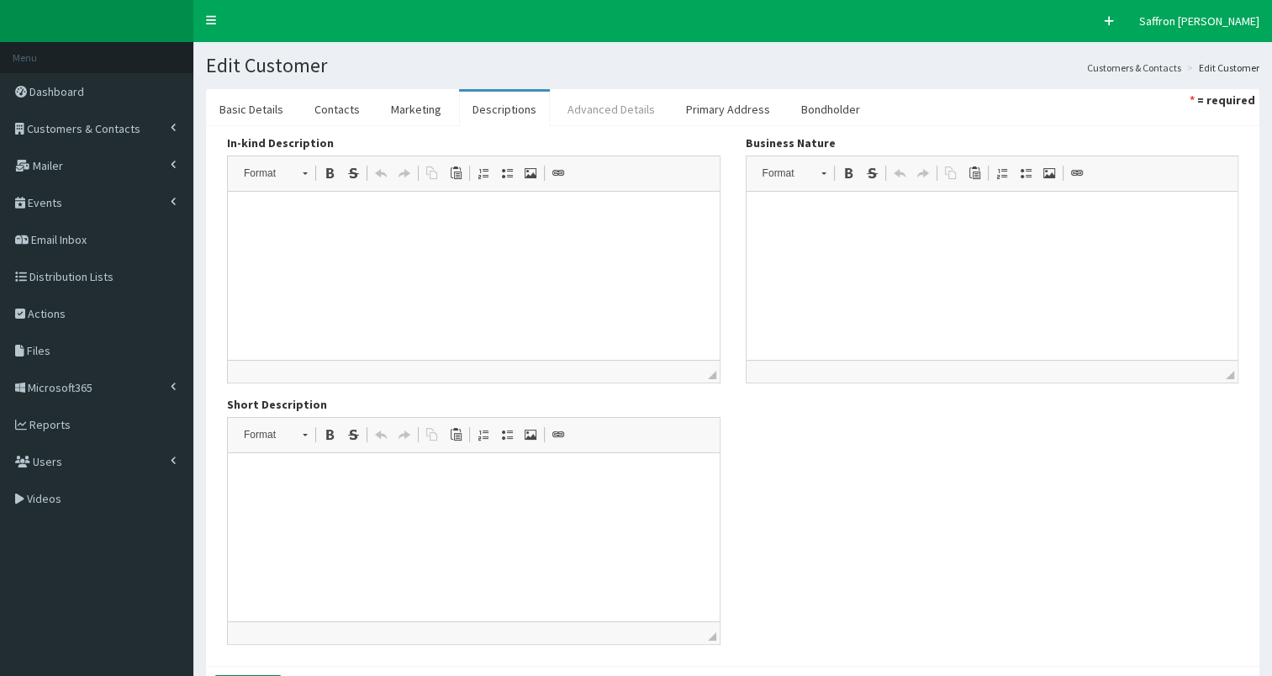
click at [574, 104] on link "Advanced Details" at bounding box center [611, 109] width 114 height 35
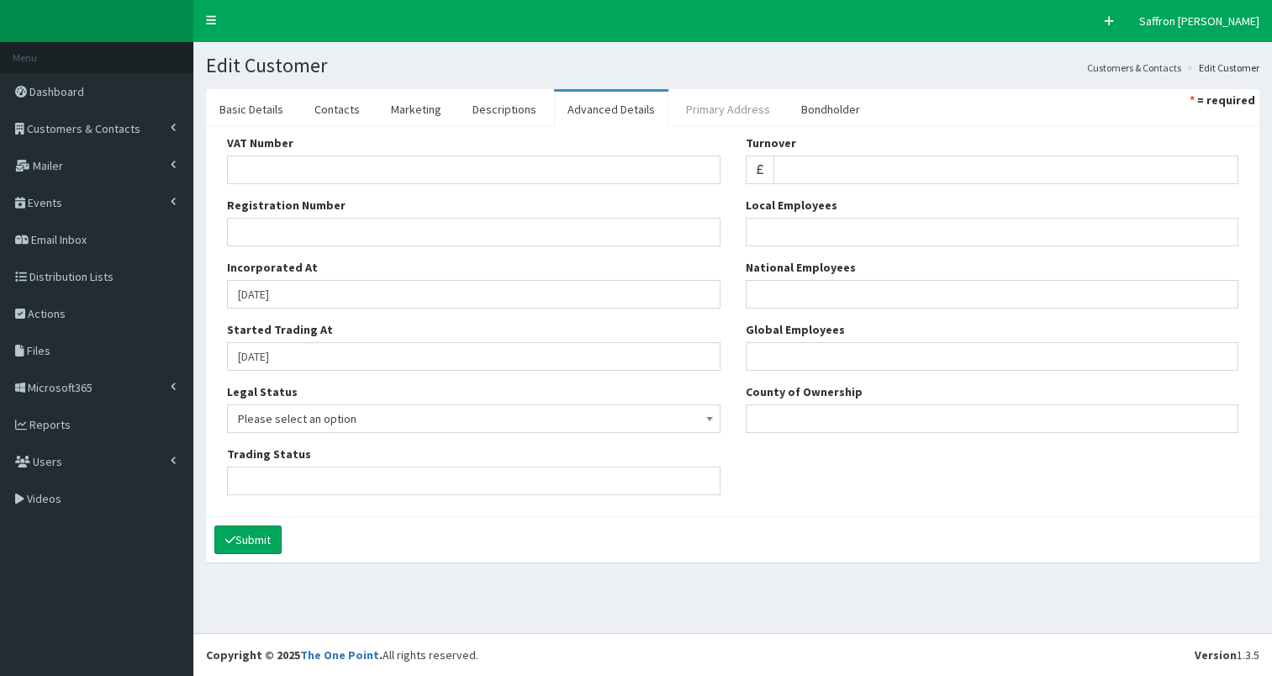
click at [691, 104] on link "Primary Address" at bounding box center [728, 109] width 111 height 35
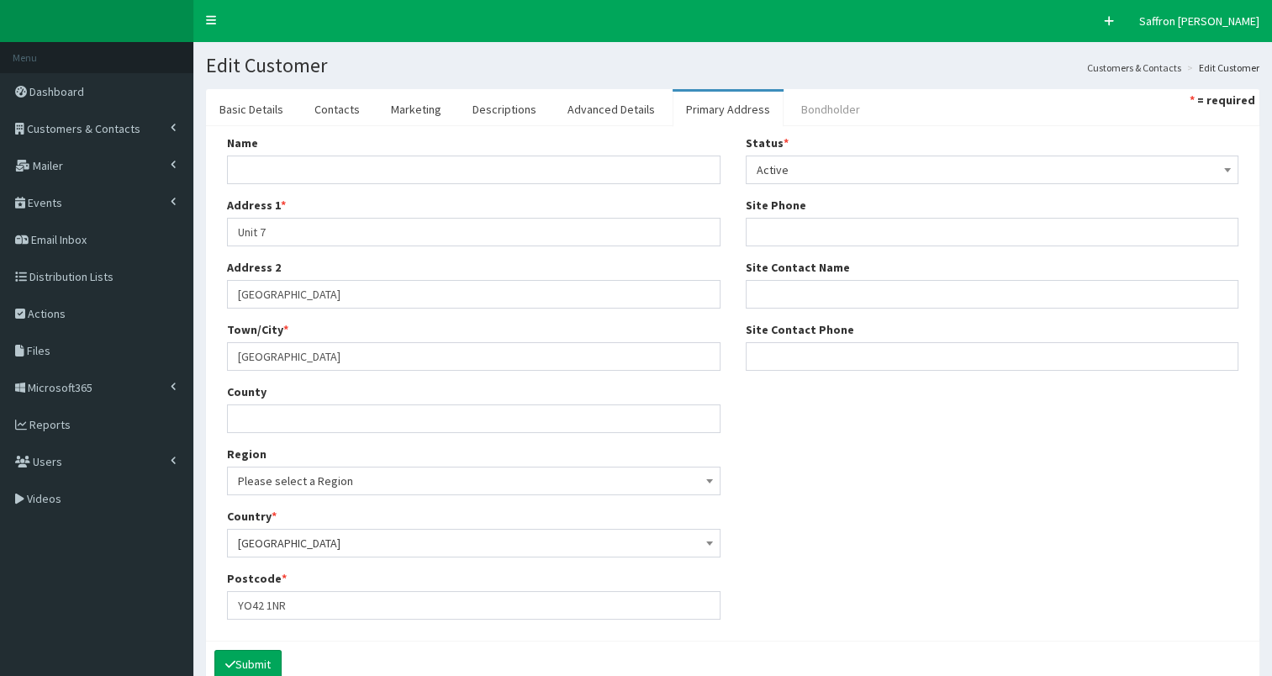
click at [791, 106] on link "Bondholder" at bounding box center [831, 109] width 86 height 35
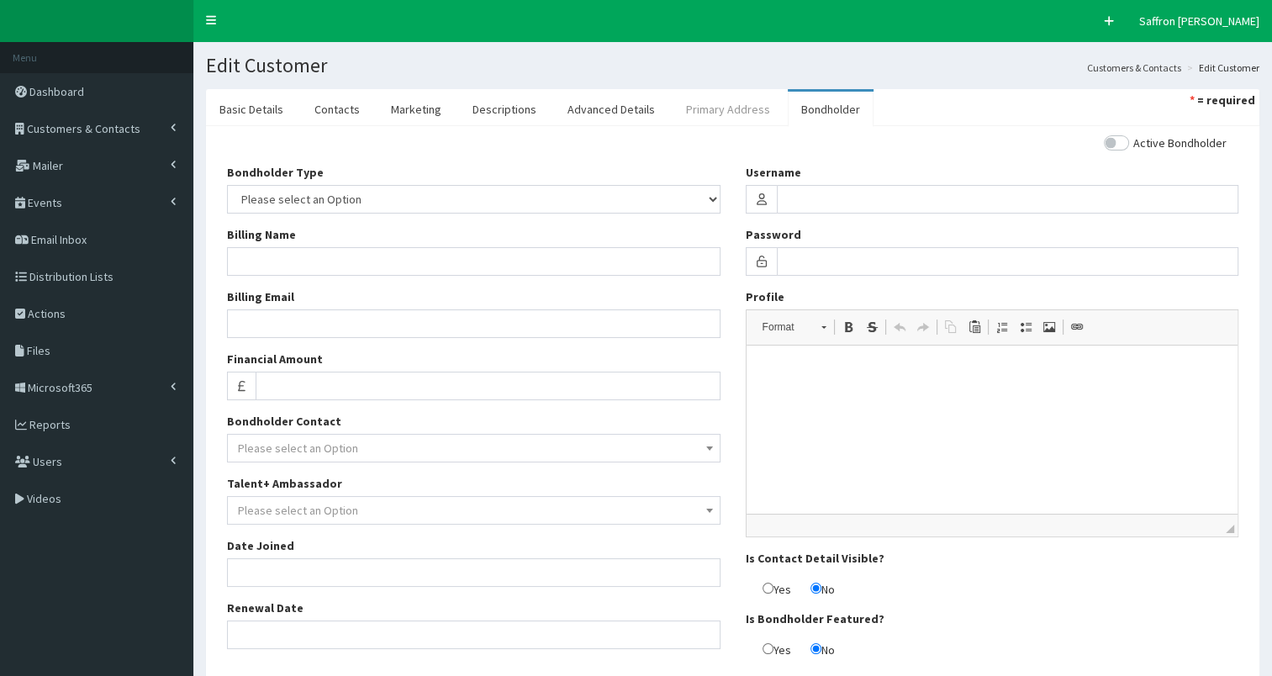
click at [706, 104] on link "Primary Address" at bounding box center [728, 109] width 111 height 35
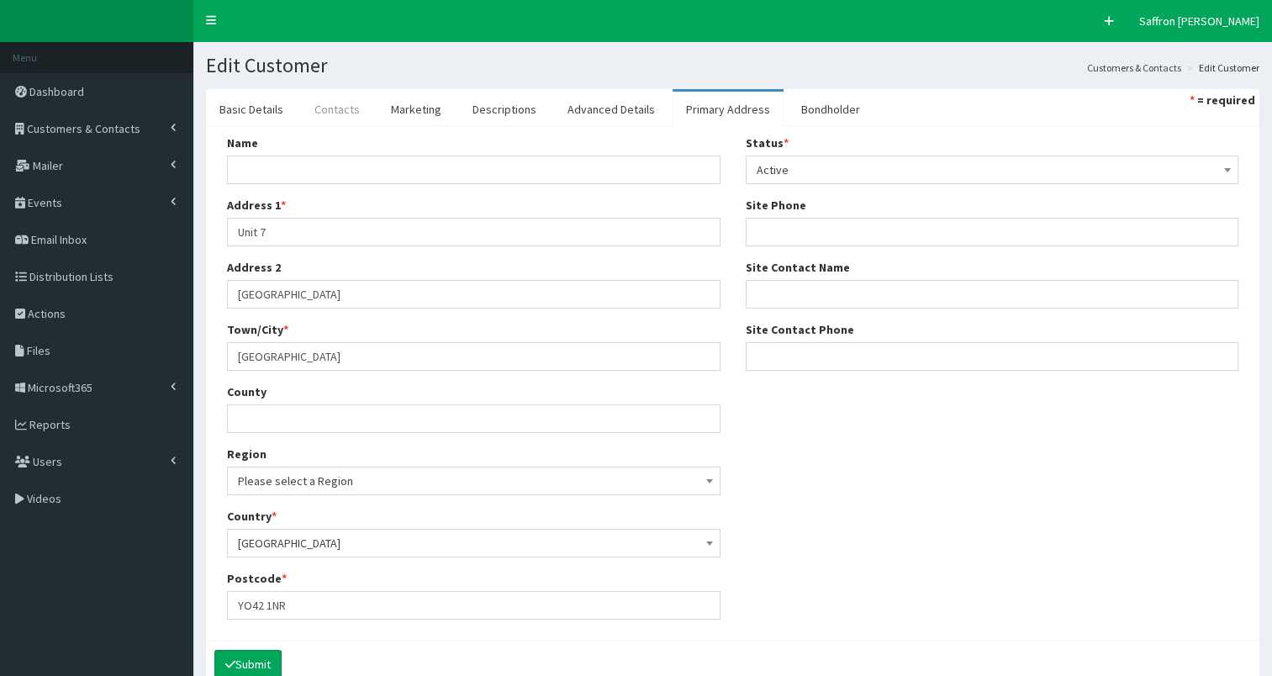
click at [357, 103] on link "Contacts" at bounding box center [337, 109] width 72 height 35
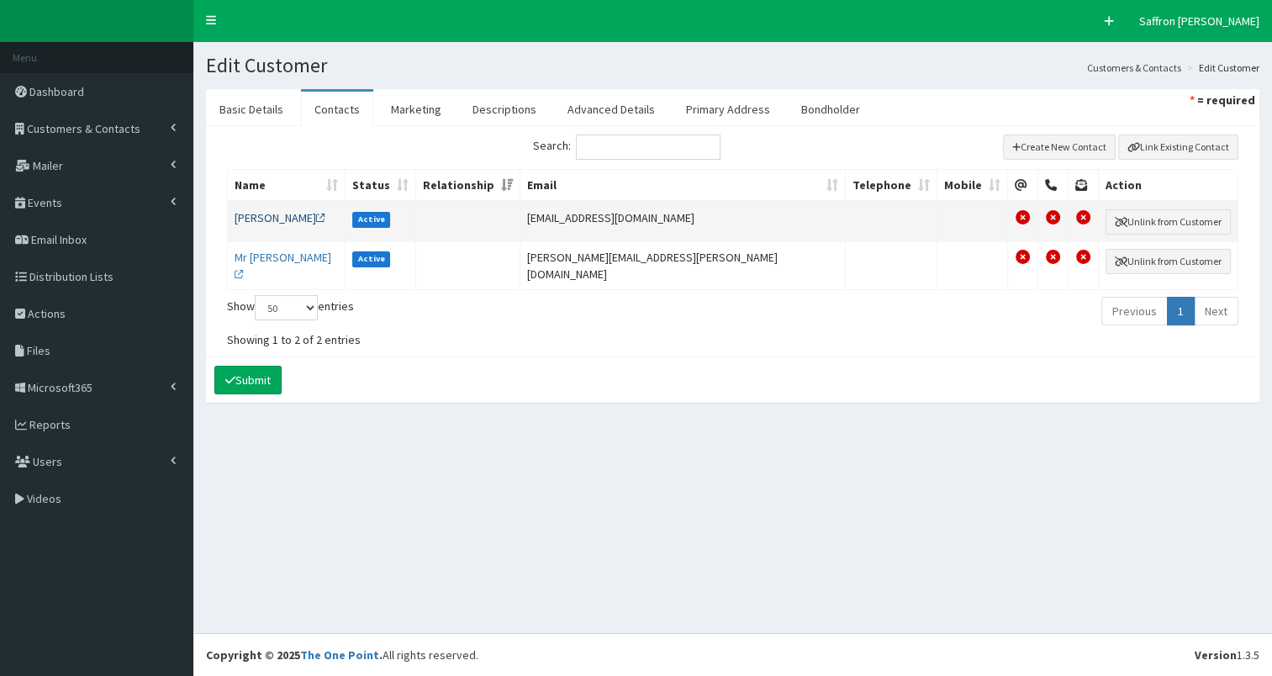
click at [259, 211] on link "Mr Simon" at bounding box center [280, 217] width 91 height 15
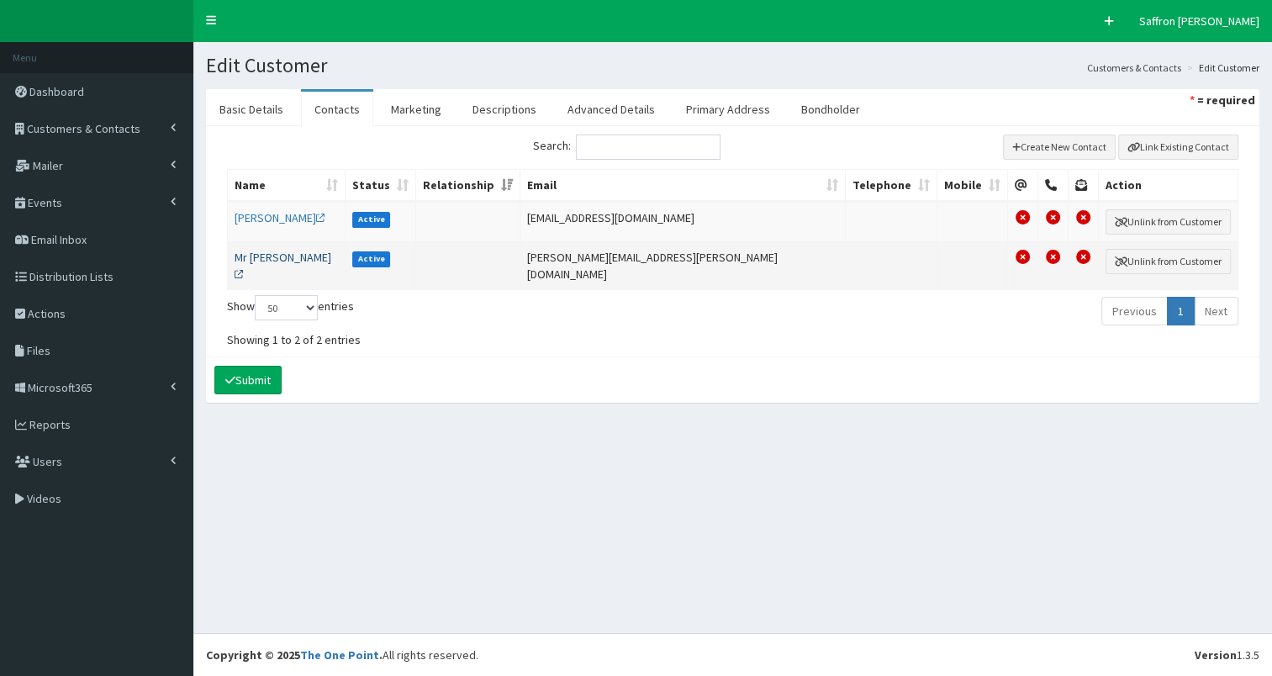
click at [299, 257] on link "Mr David Wood" at bounding box center [283, 266] width 97 height 32
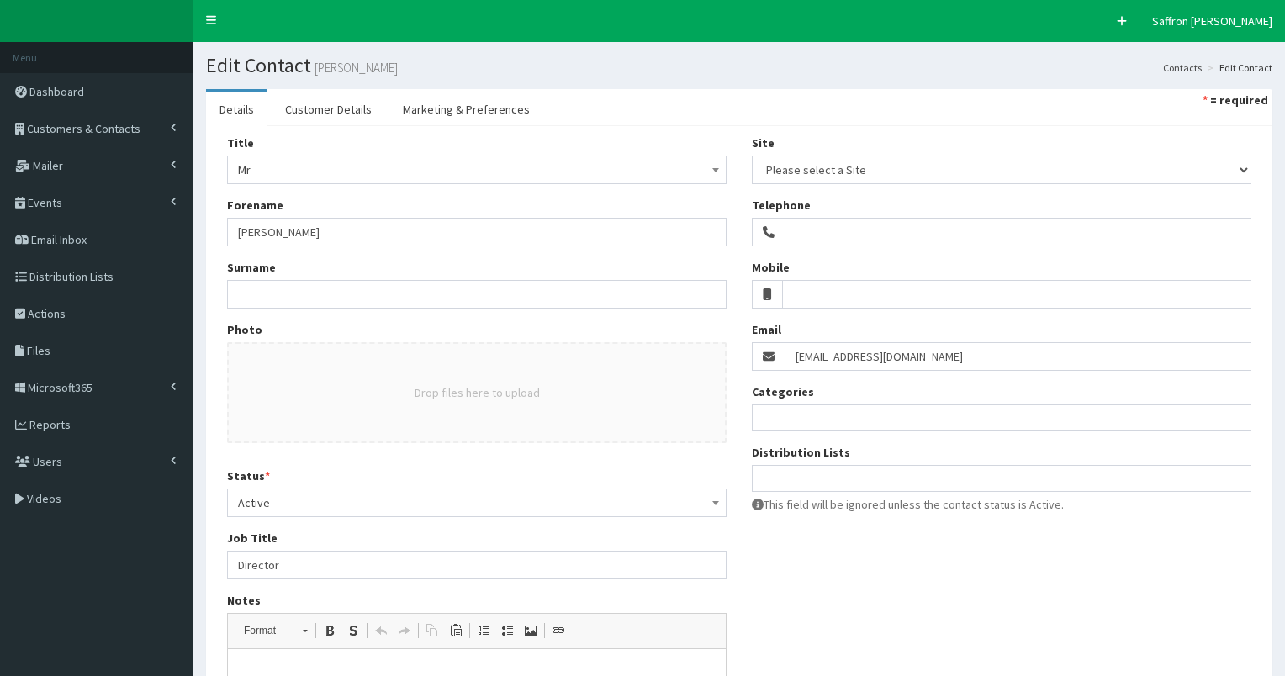
select select
click at [338, 124] on link "Customer Details" at bounding box center [329, 109] width 114 height 35
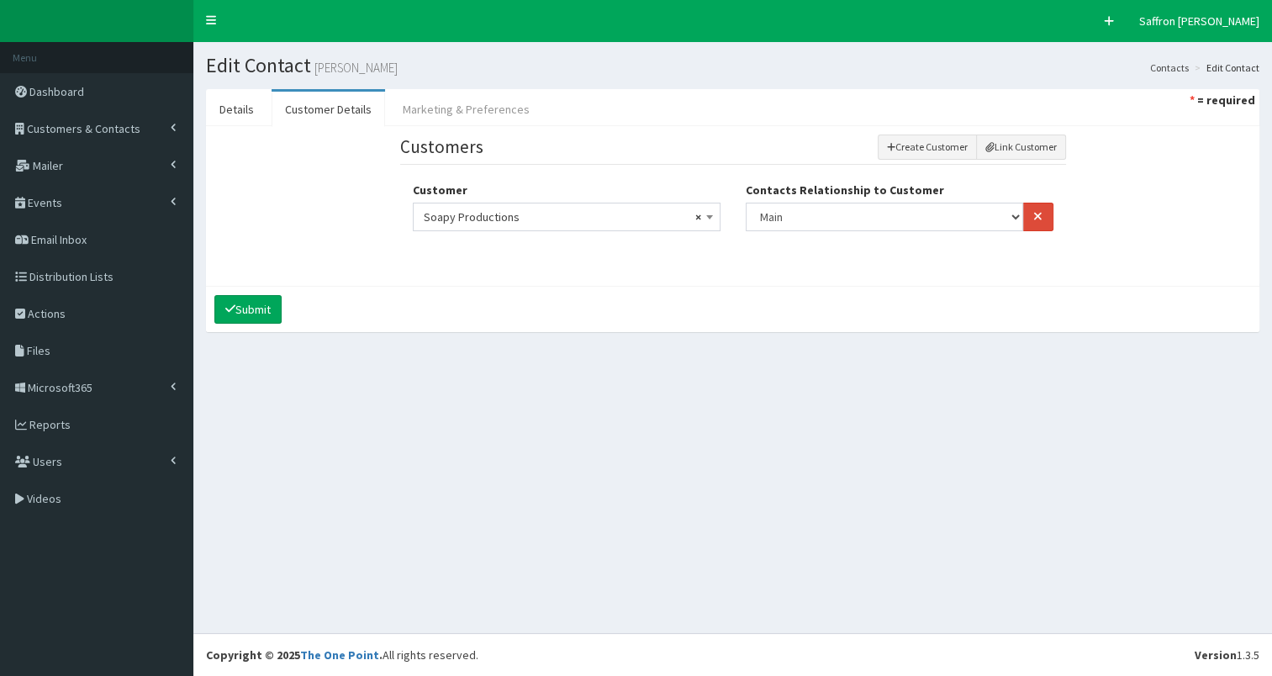
click at [471, 107] on link "Marketing & Preferences" at bounding box center [466, 109] width 154 height 35
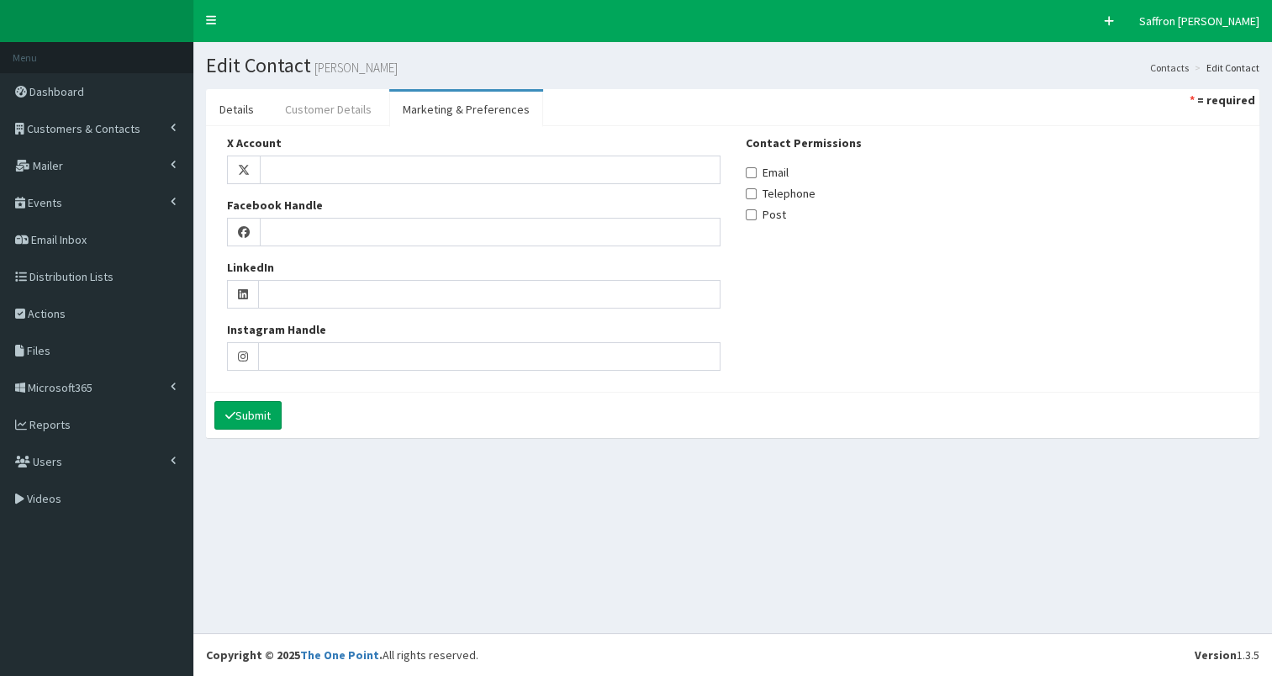
click at [340, 98] on link "Customer Details" at bounding box center [329, 109] width 114 height 35
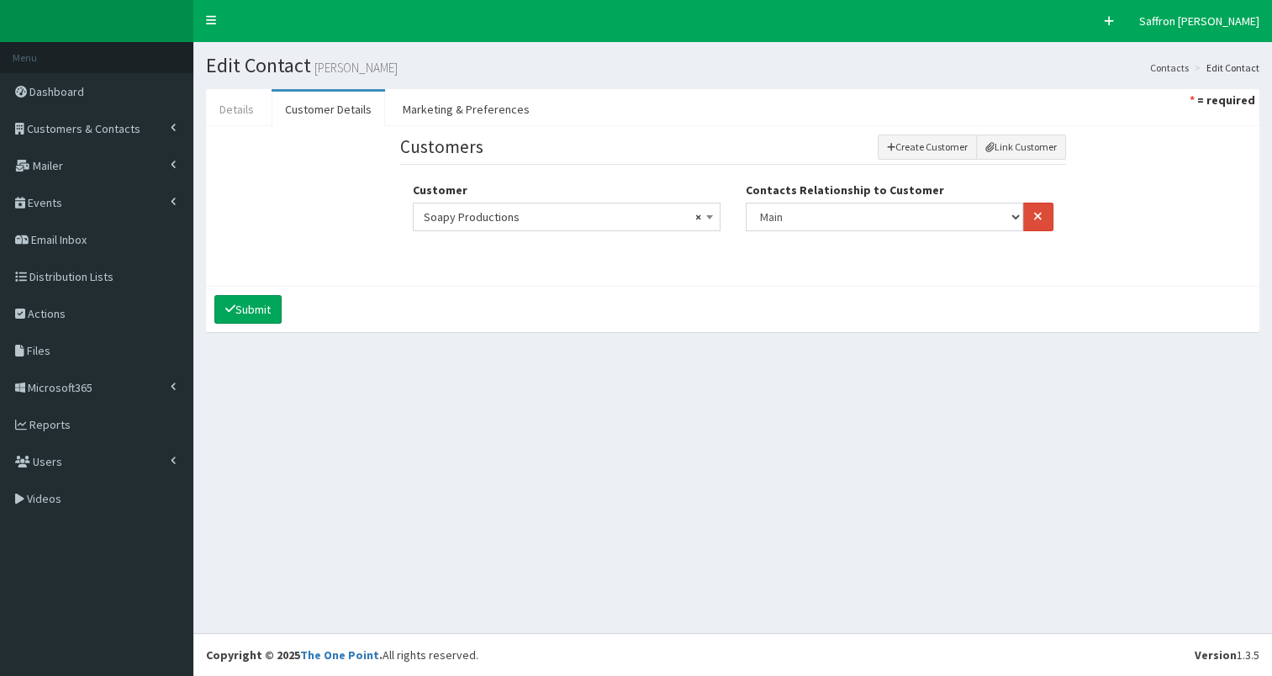
click at [239, 109] on link "Details" at bounding box center [236, 109] width 61 height 35
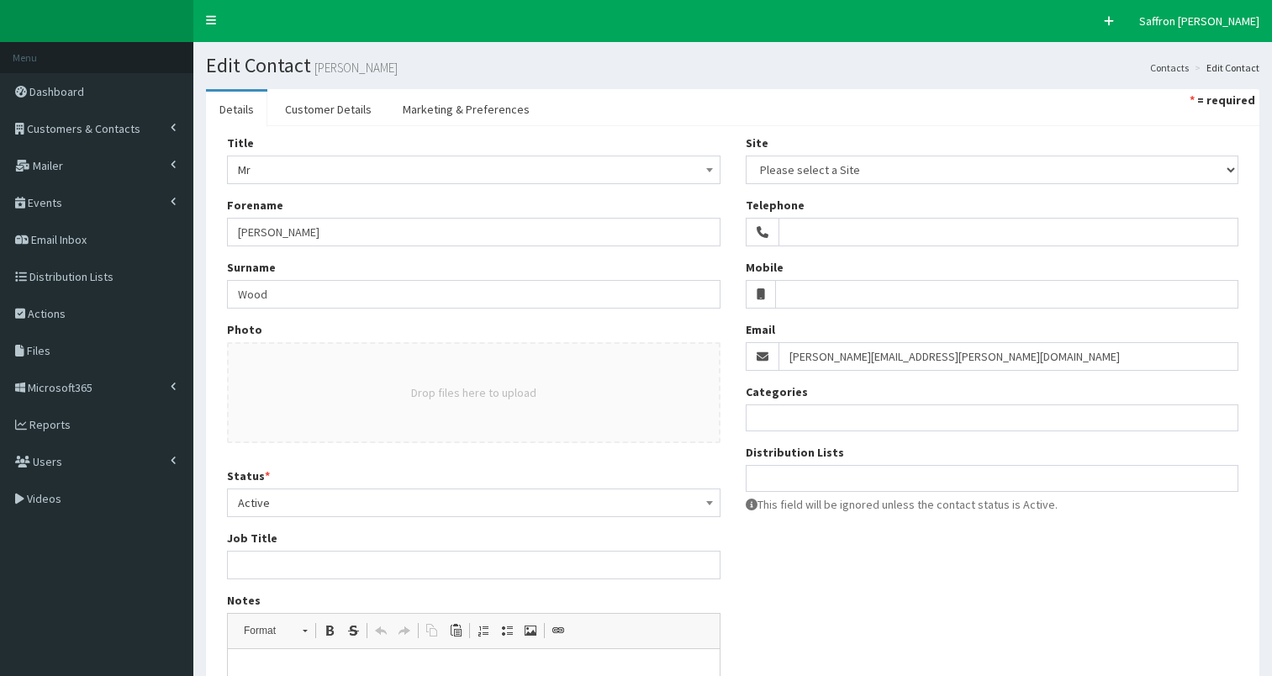
select select
click at [339, 112] on link "Customer Details" at bounding box center [329, 109] width 114 height 35
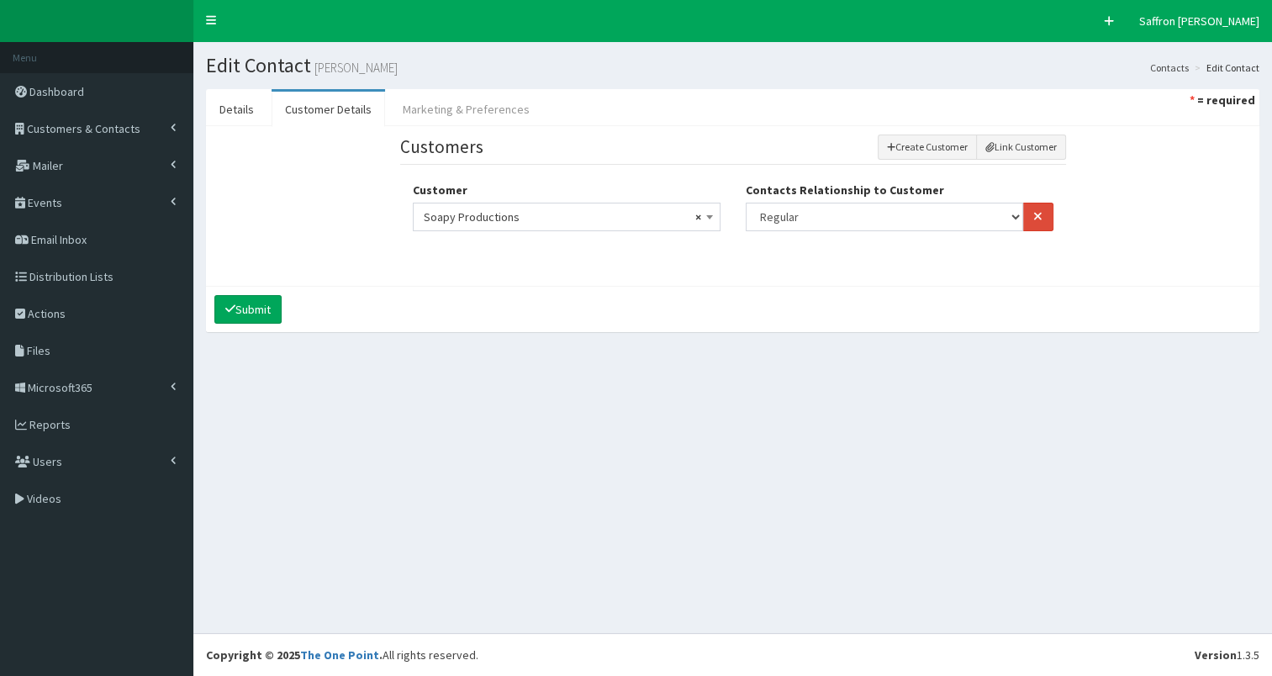
click at [433, 104] on link "Marketing & Preferences" at bounding box center [466, 109] width 154 height 35
